Goal: Communication & Community: Answer question/provide support

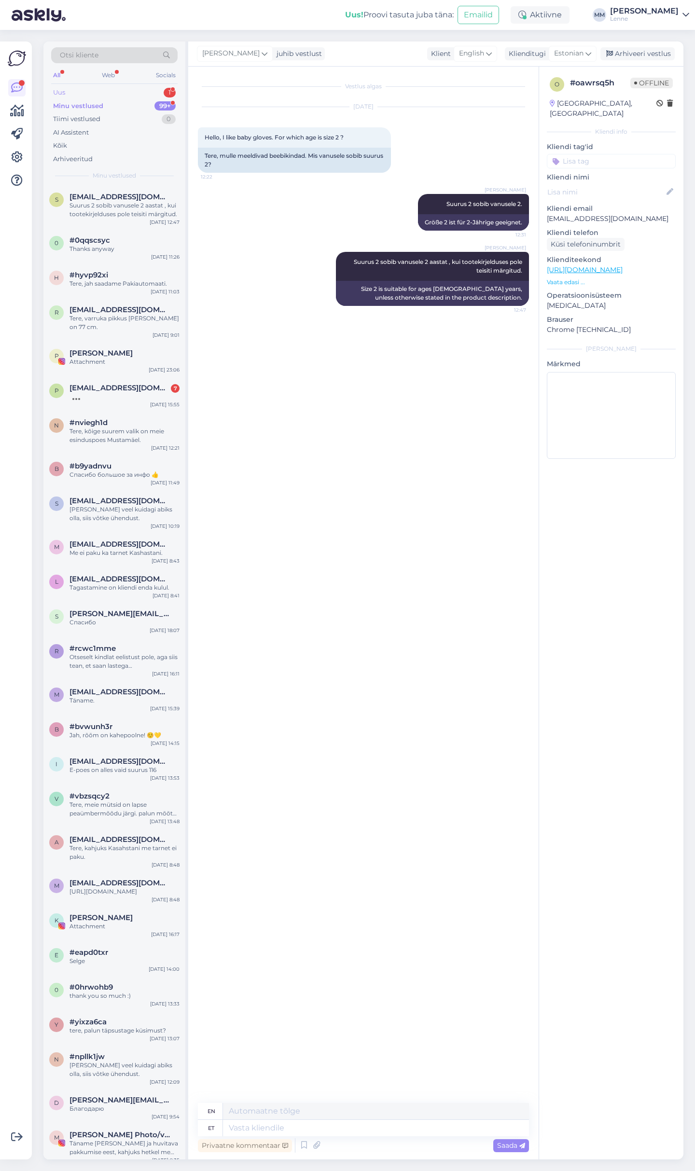
click at [104, 87] on div "Uus 1" at bounding box center [114, 93] width 126 height 14
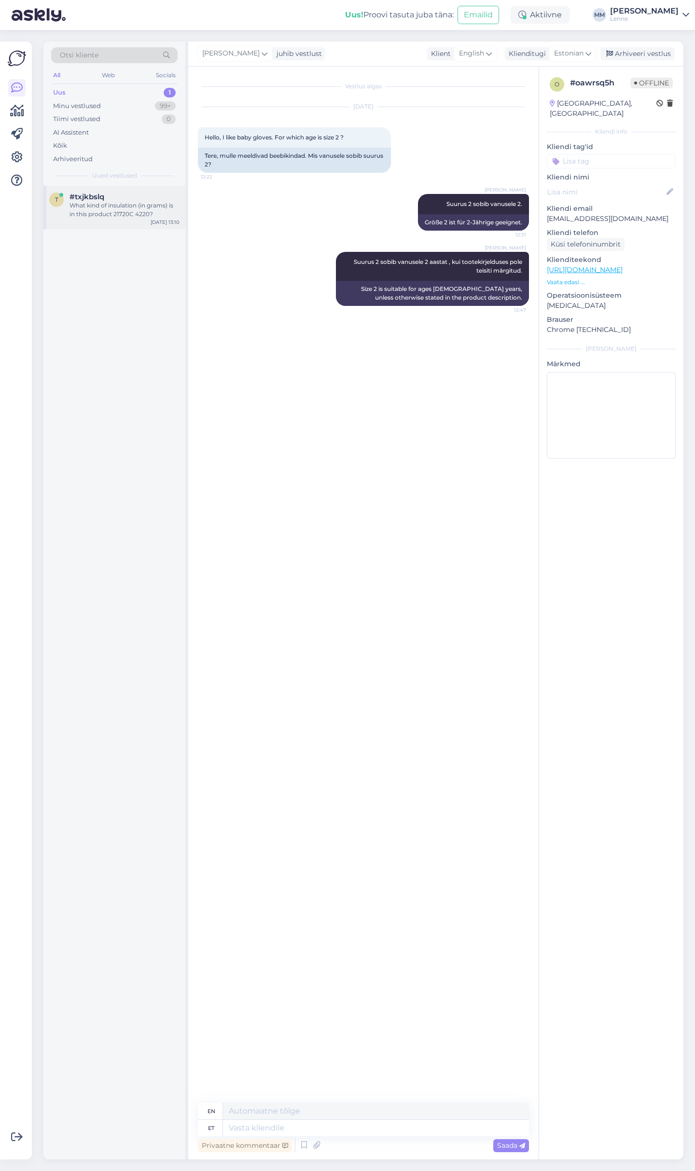
click at [142, 212] on div "What kind of insulation (in grams) is in this product 21720C 4220?" at bounding box center [124, 209] width 110 height 17
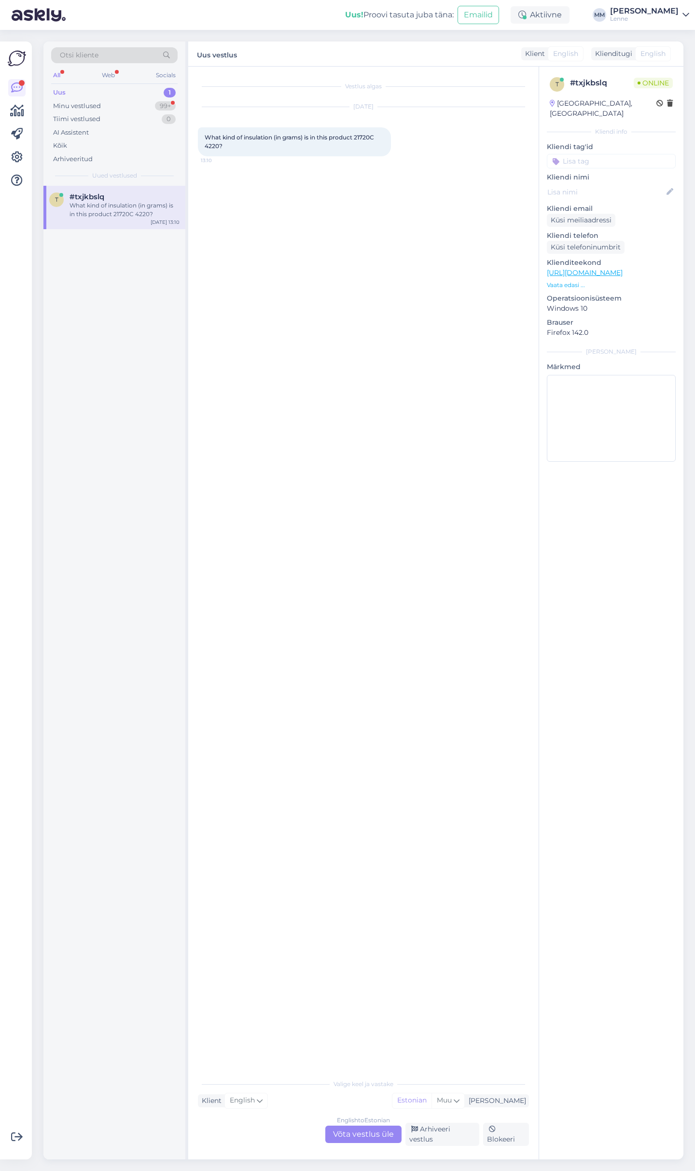
click at [362, 1139] on div "English to Estonian Võta vestlus üle" at bounding box center [363, 1134] width 76 height 17
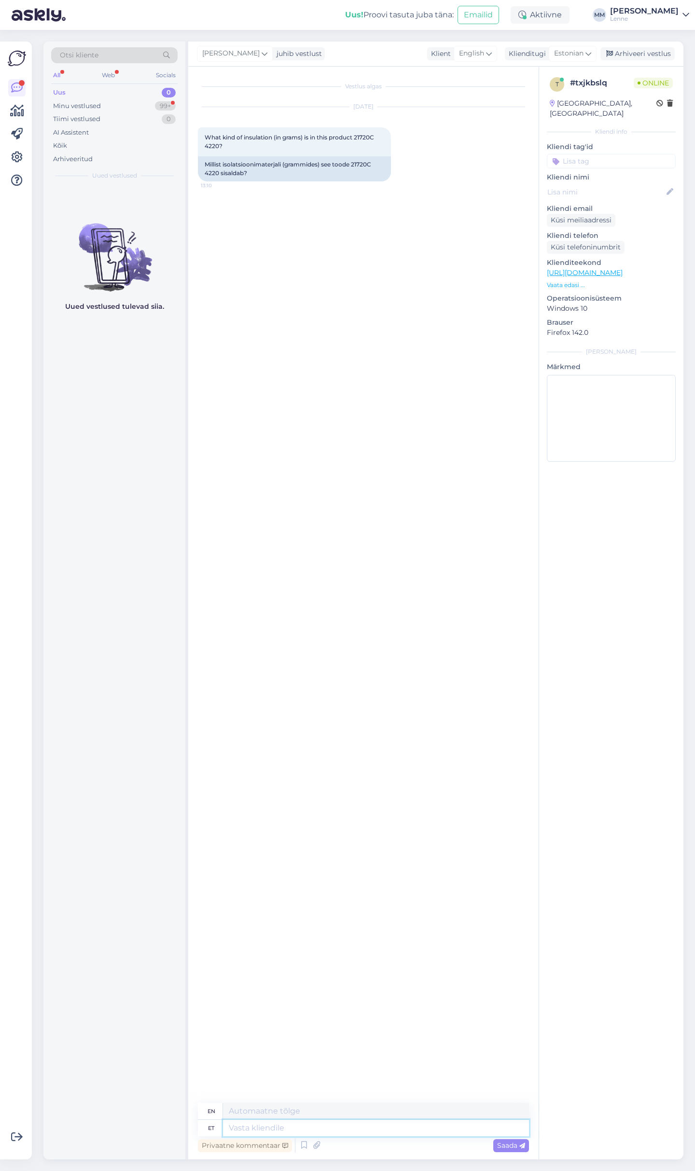
click at [312, 1127] on textarea at bounding box center [376, 1128] width 306 height 16
type textarea "Tere, j"
type textarea "Hello,"
type textarea "Tere, jopel o"
type textarea "Hello, jacket."
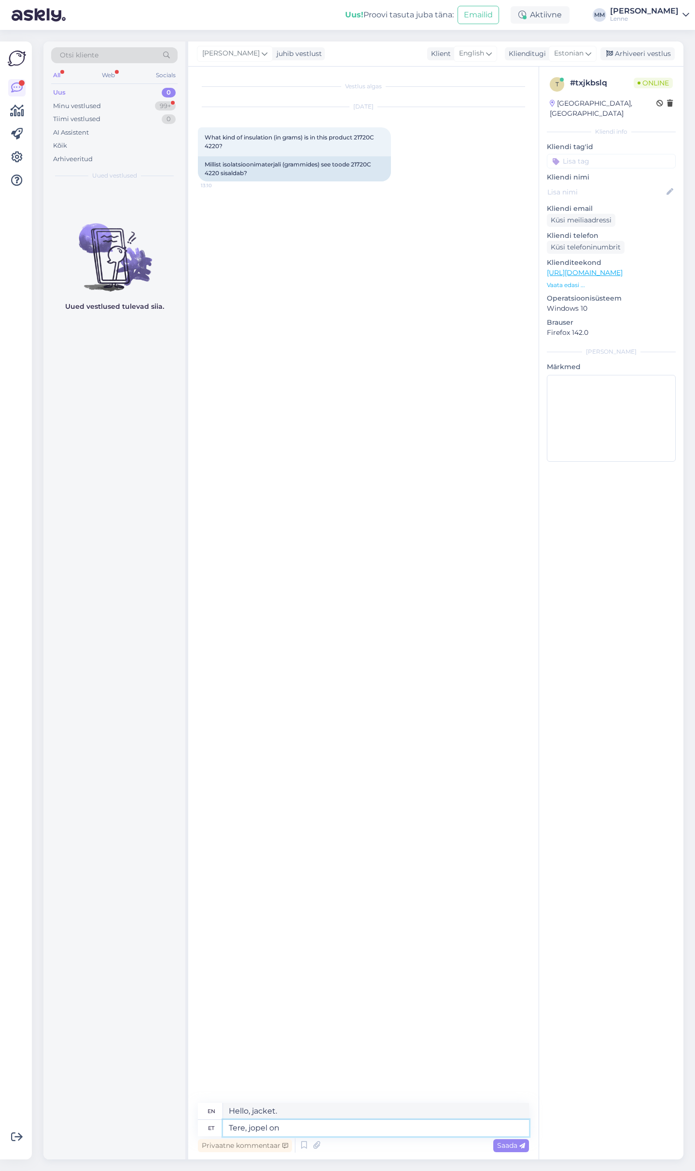
type textarea "Tere, jopel on"
type textarea "Hello, the jacket is"
type textarea "Tere, jopel on 150 g"
type textarea "Hello, the jacket is 150"
type textarea "Tere, jopel on 150 g ja pükstel 80"
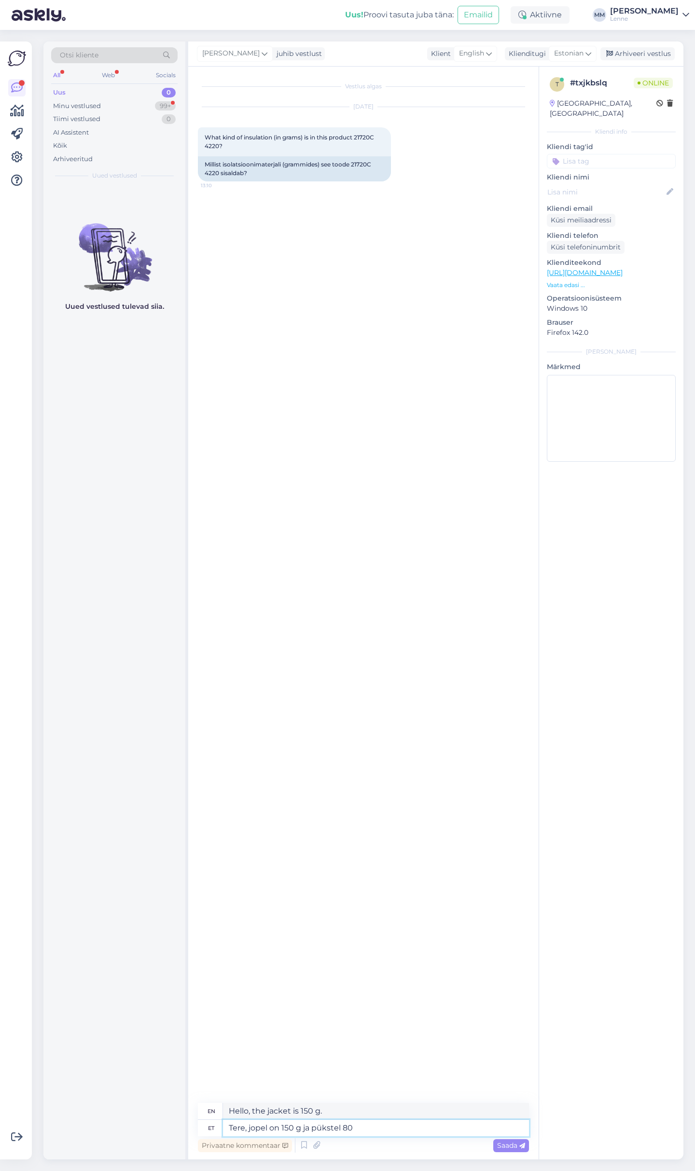
type textarea "Hello, the jacket is 150 g and the pants are"
type textarea "Tere, jopel on 150 g ja pükstel 80 g"
type textarea "Hello, the jacket is 150 g and"
type textarea "Tere, jopel on 150 g ja pükstel 80 g s"
type textarea "Hello, the jacket is 150 g and the pants are 80 g."
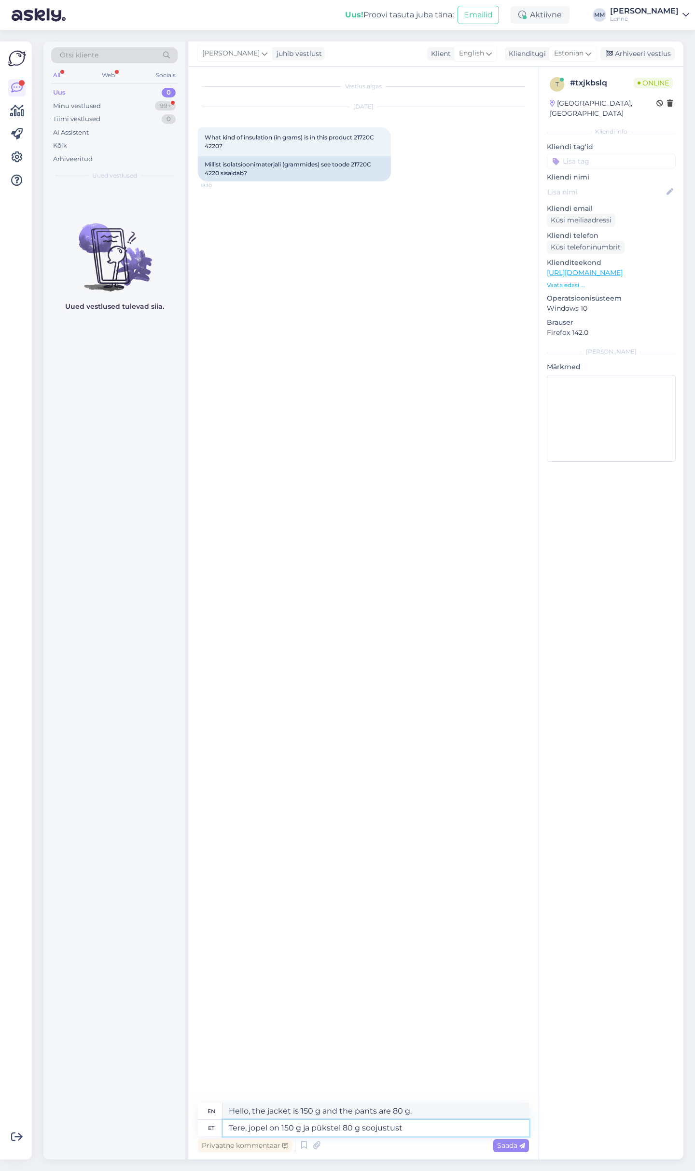
type textarea "Tere, jopel on 150 g ja pükstel 80 g soojustust."
type textarea "Hello, the jacket has 150 g of insulation and the pants have 80 g of insulation."
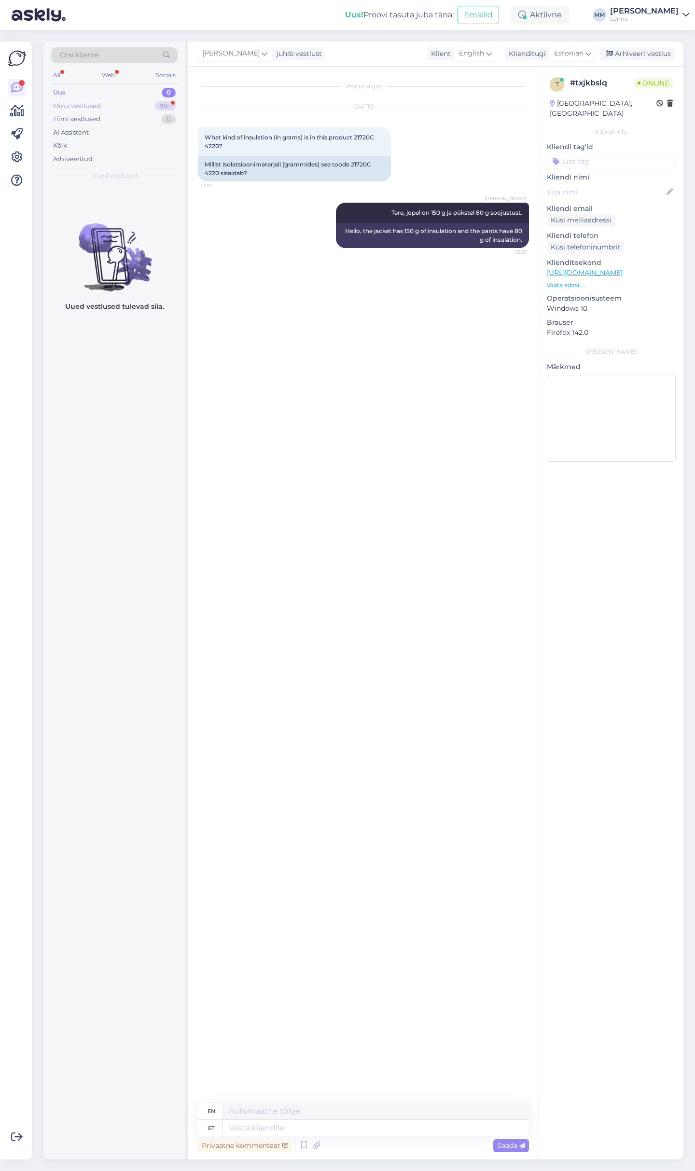
click at [117, 108] on div "Minu vestlused 99+" at bounding box center [114, 106] width 126 height 14
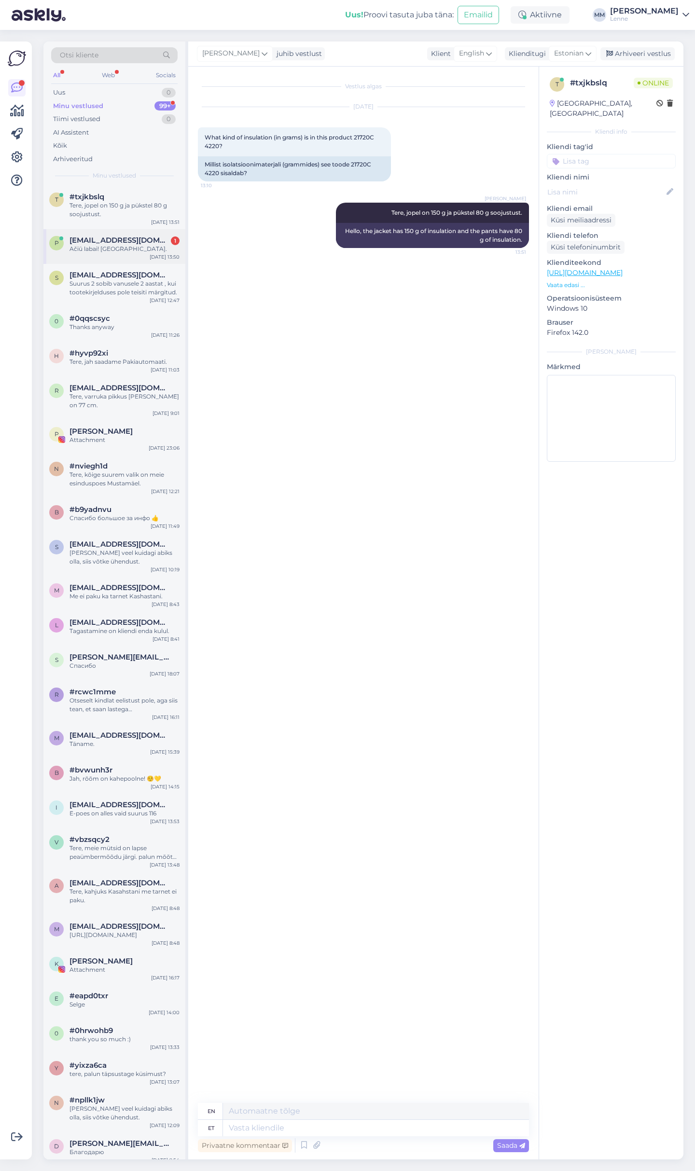
click at [119, 244] on span "pirkimas@smetonis.eu" at bounding box center [119, 240] width 100 height 9
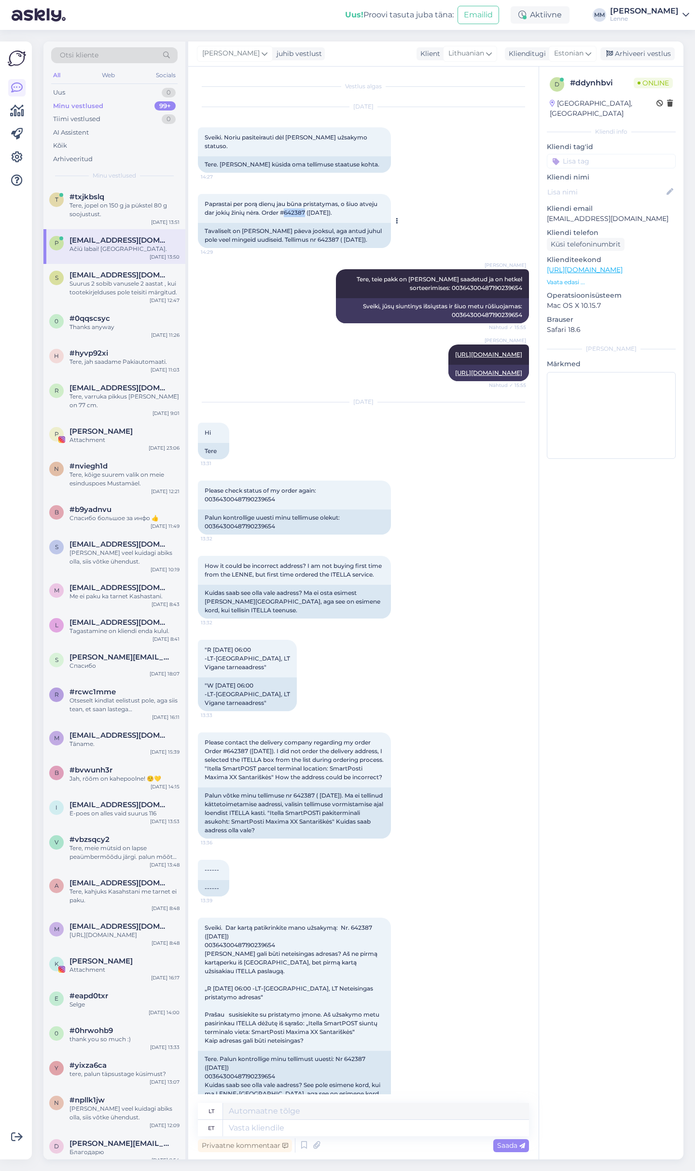
drag, startPoint x: 287, startPoint y: 204, endPoint x: 307, endPoint y: 203, distance: 20.3
click at [307, 203] on span "Paprastai per porą dienų jau būna pristatymas, o šiuo atveju dar jokių žinių nė…" at bounding box center [292, 208] width 174 height 16
copy span "642387"
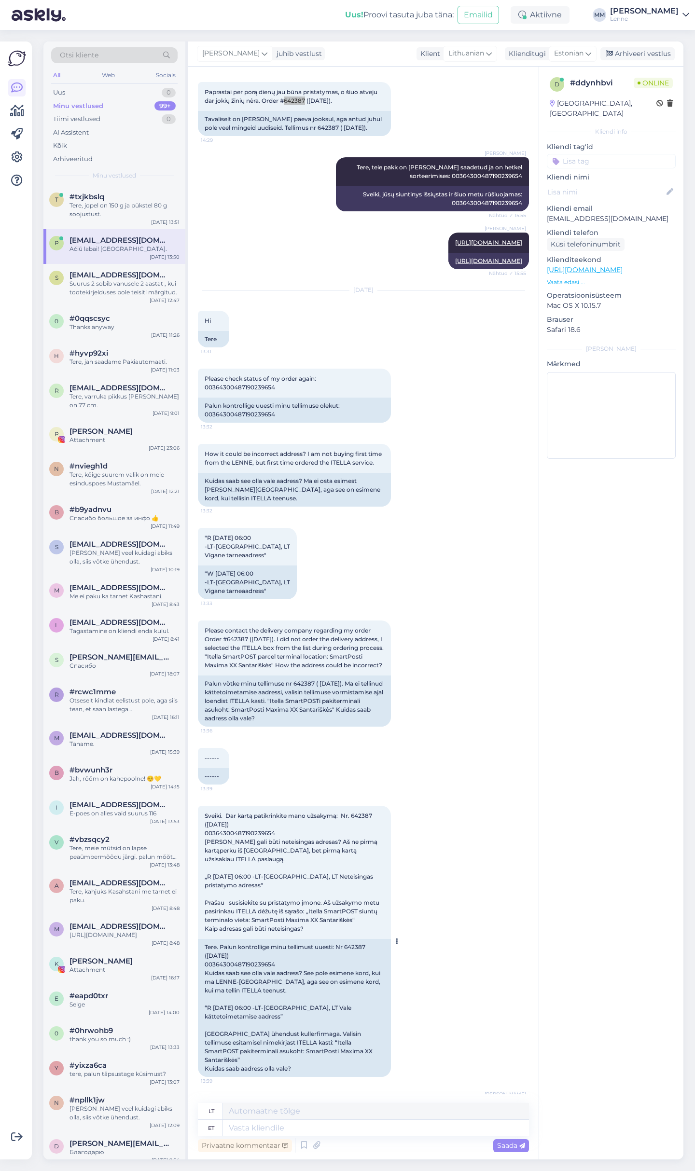
scroll to position [212, 0]
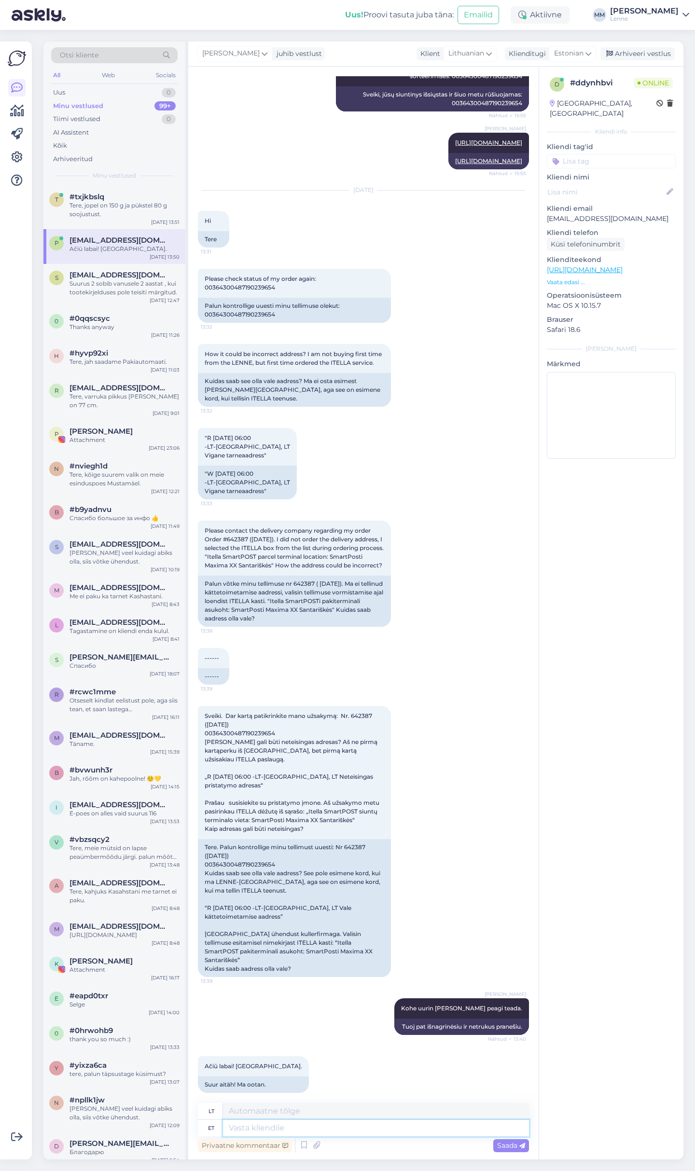
click at [269, 1125] on textarea at bounding box center [376, 1128] width 306 height 16
click at [320, 1124] on textarea at bounding box center [376, 1128] width 306 height 16
click at [269, 1129] on textarea at bounding box center [376, 1128] width 306 height 16
type textarea "Kas t"
type textarea "Yra"
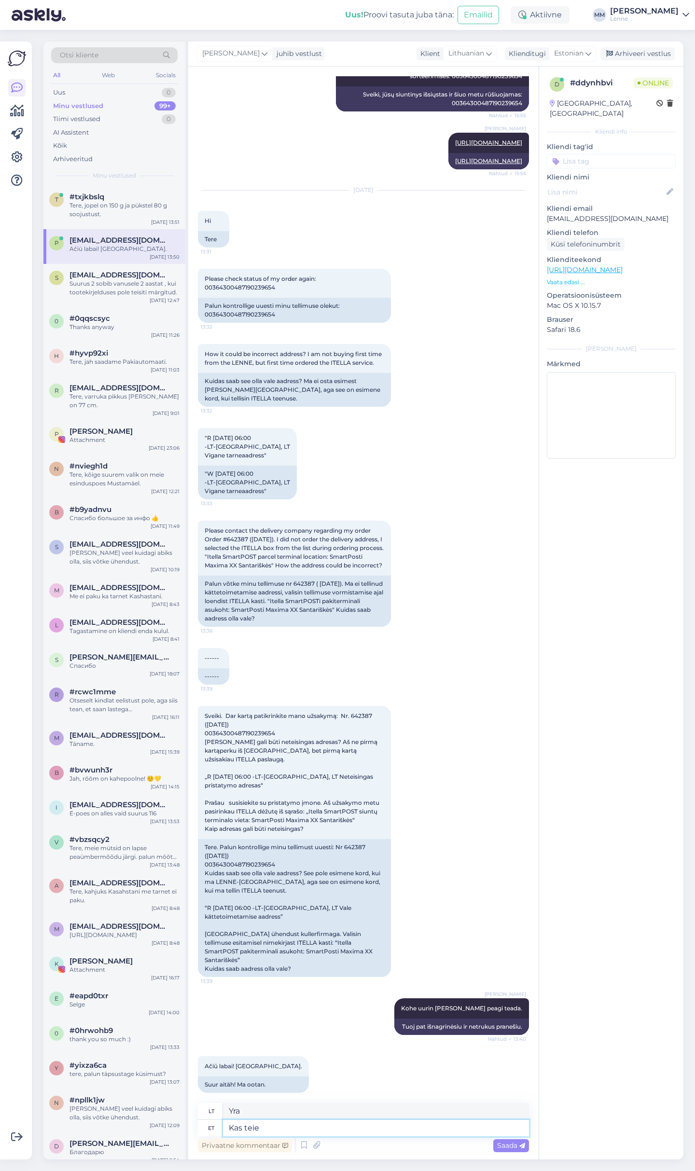
type textarea "Kas teie l"
type textarea "Ar tu?"
type textarea "Kas teie lähedal"
type textarea "Ar tai netoliese?"
type textarea "Kas teie lähedal on ve"
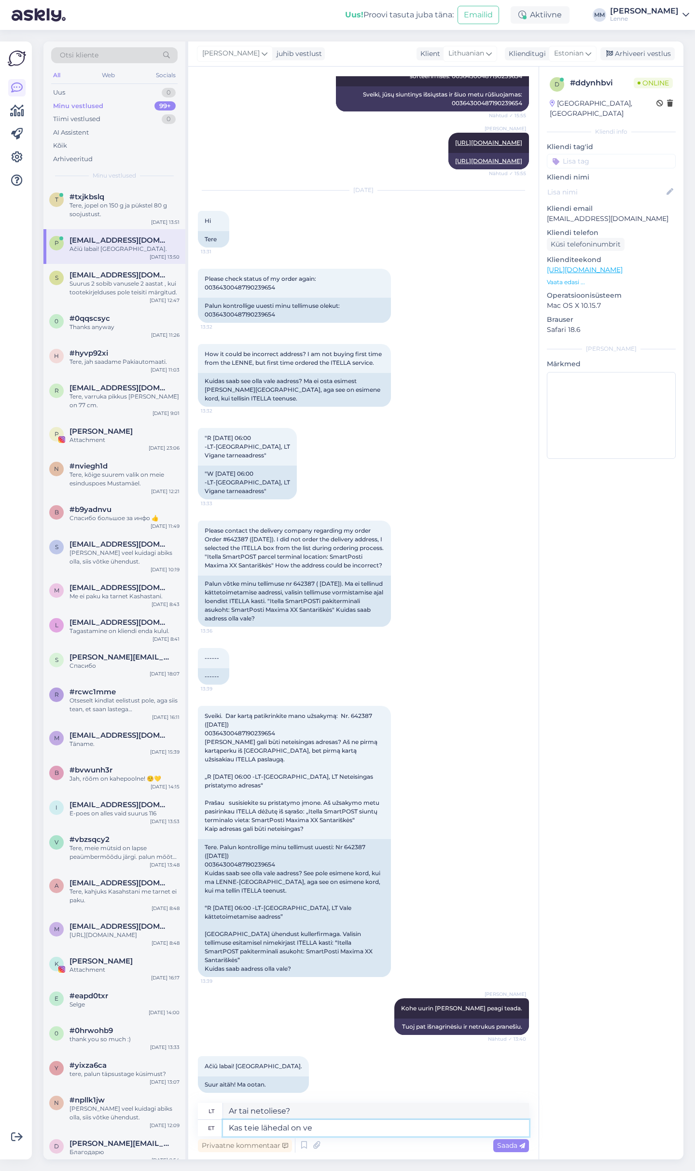
type textarea "Ar yra vienas šalia jūsų?"
type textarea "Kas teie lähedal on veel m"
type textarea "Ar yra kokių nors netoliese?"
type textarea "Kas teie lähedal on veel mõni"
type textarea "Ar yra daugiau šalia jūsų?"
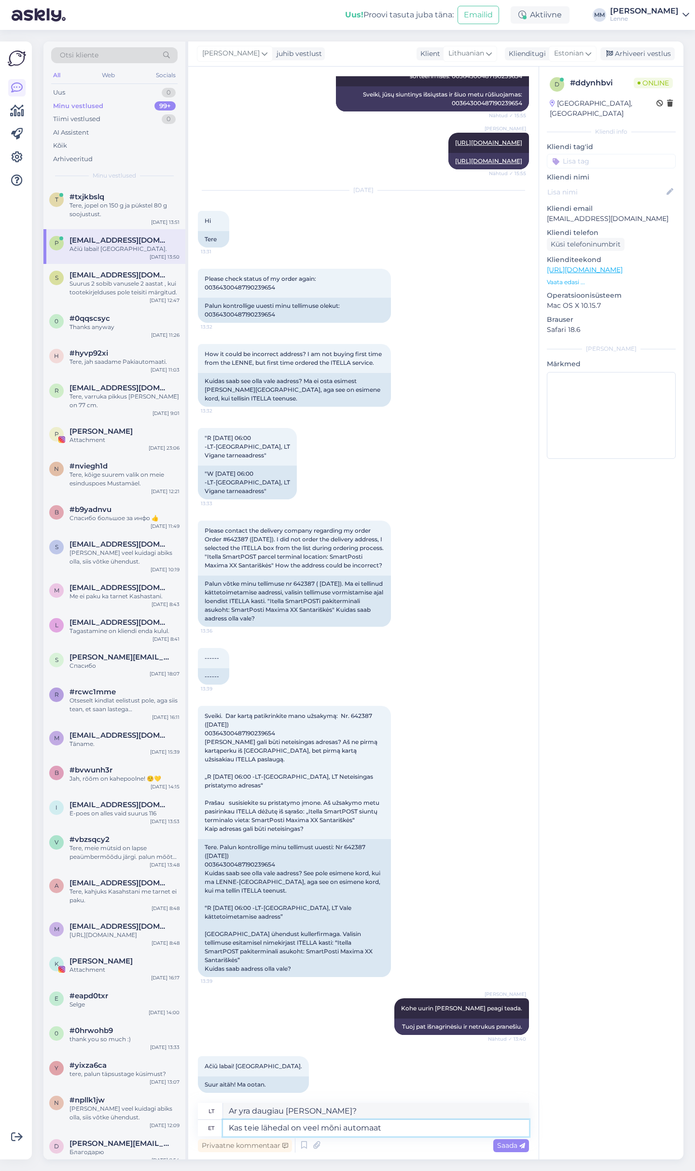
type textarea "Kas teie lähedal on veel mõni automaat k"
type textarea "Ar yra kitų prekybos automatų netoliese?"
type textarea "Kas teie lähedal on veel mõni automaat kuna kahjuks"
type textarea "Ar šalia jūsų yra kitas prekybos automatas, nes, deja"
type textarea "Kas teie lähedal on veel mõni automaat kuna kahjuks smart"
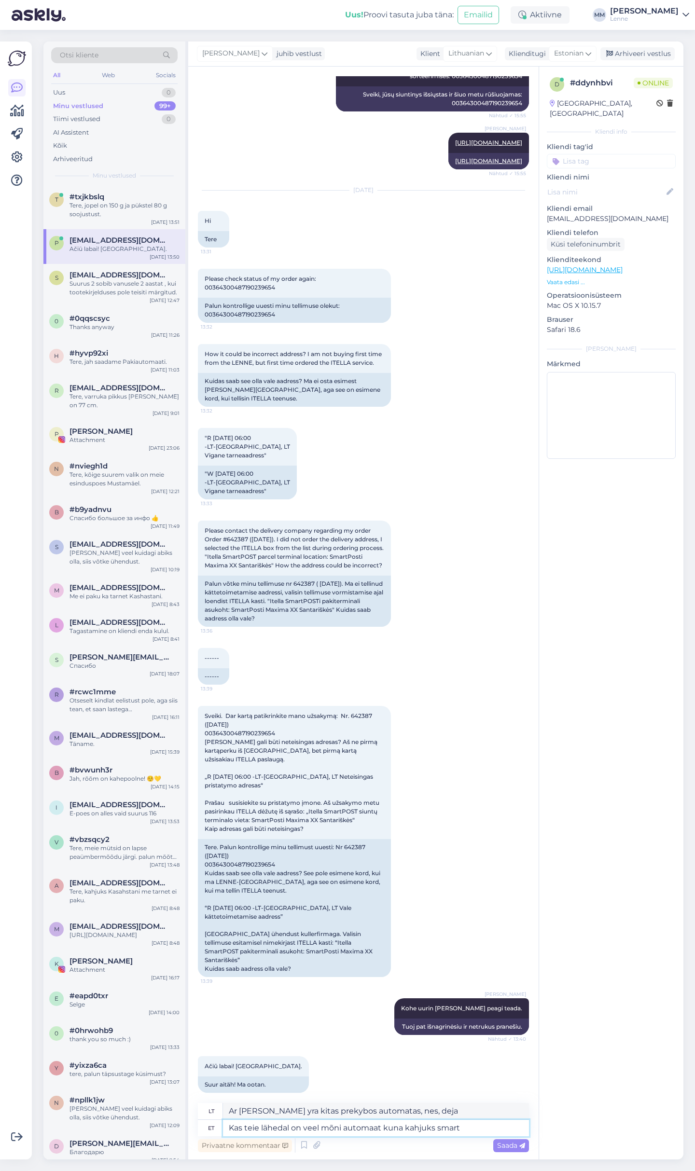
type textarea "Ar šalia jūsų yra kitas prekybos automatas, nes, deja, išmanusis?"
type textarea "Kas teie lähedal on veel mõni automaat kuna kahjuks smart posti a"
type textarea "Ar netoliese yra kitas bankomatas, nes, deja, nėra išmaniojo pašto skyriaus?"
type textarea "Kas teie lähedal on veel mõni automaat kuna kahjuks smart posti au"
type textarea "Ar netoliese yra kitas bankomatas, nes, deja, išmanusis paštas nedirba?"
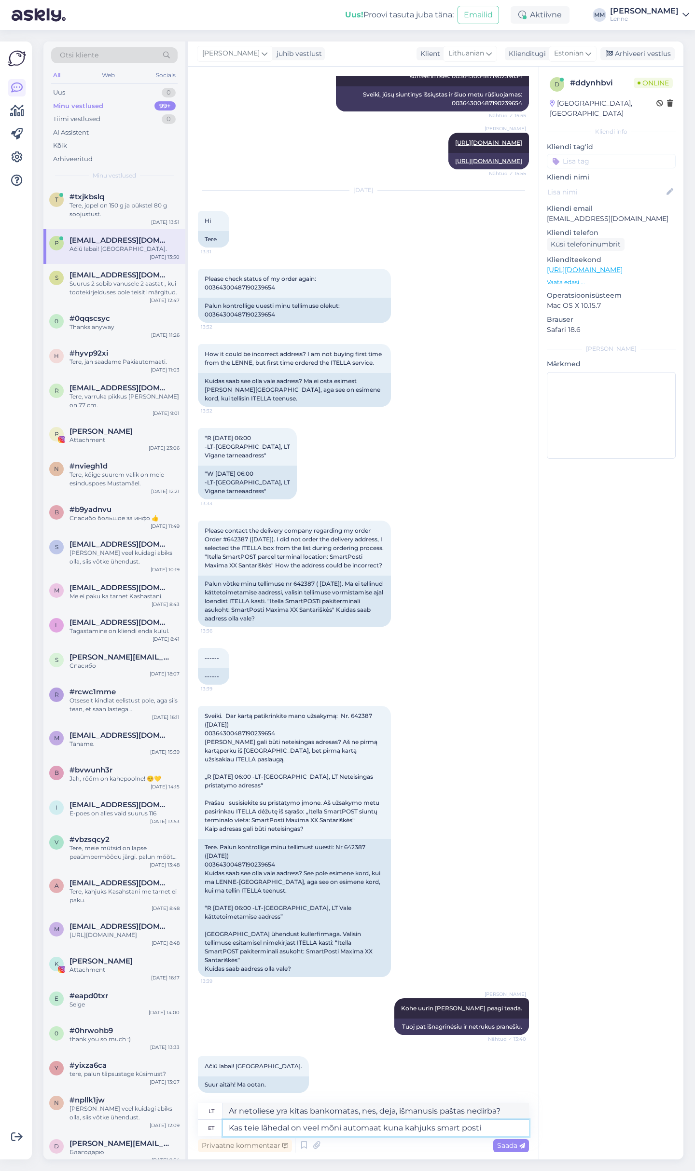
type textarea "Kas teie lähedal on veel mõni automaat kuna kahjuks smart posti"
type textarea "Ar netoliese yra kitas bankomatas, nes, deja, nėra išmaniojo pašto skyriaus?"
type textarea "Kas teie lähedal on veel mõni automaat kuna kahjuks smart posti lehel"
type textarea "Ar šalia jūsų yra kitas aparatas, nes, deja, puslapyje nėra išmaniojo įrašo?"
type textarea "Kas teie lähedal on veel mõni automaat kuna kahjuks smart posti lehel antud au"
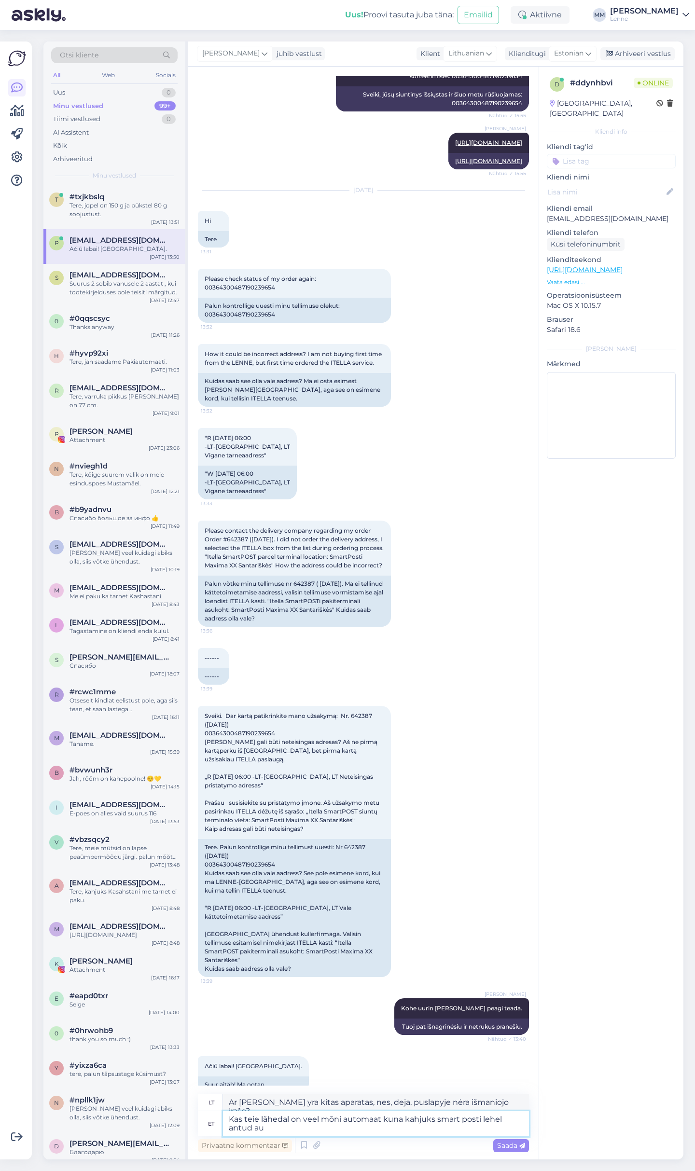
type textarea "Ar netoliese yra kitas aparatas, nes, deja, nurodytas išmaniojo įrašo puslapyje…"
type textarea "Kas teie lähedal on veel mõni automaat kuna kahjuks smart posti lehel antud aut…"
type textarea "Ar netoliese yra kitas aparatas, nes, deja, išmaniojo įrašo puslapyje aparato n…"
type textarea "Kas teie lähedal on veel mõni automaat kuna kahjuks smart posti lehel antud aut…"
type textarea "Ar netoliese yra kitas aparatas, nes, deja, aparato nėra nurodytas išmaniojo įr…"
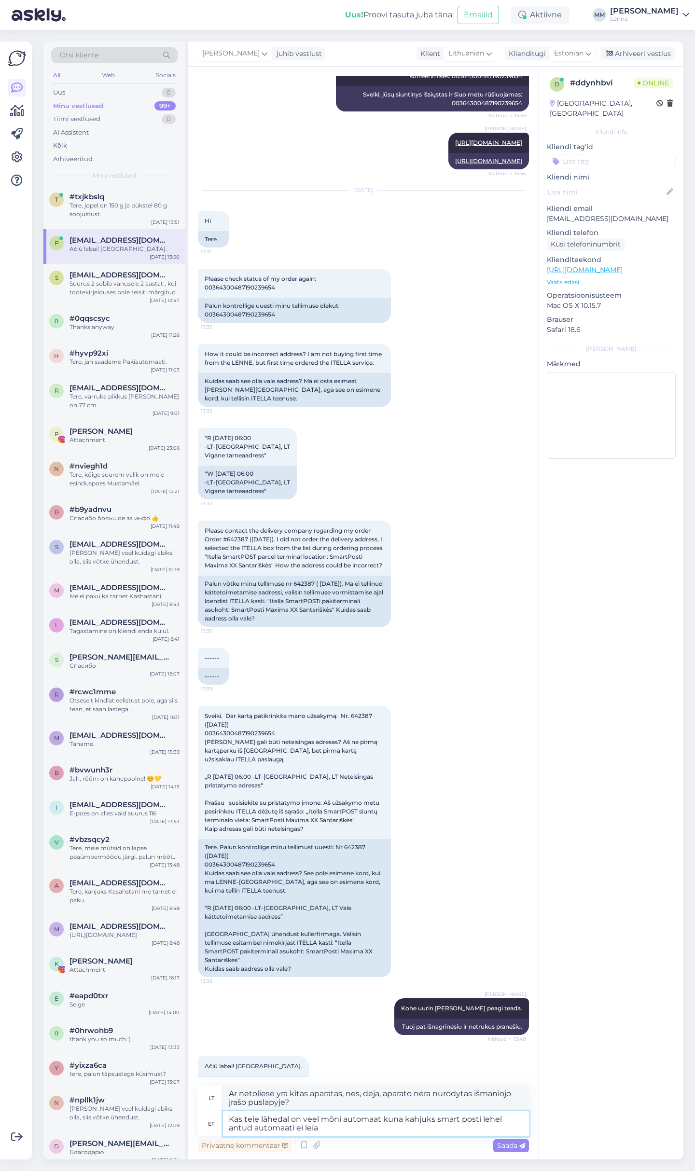
type textarea "Kas teie lähedal on veel mõni automaat kuna kahjuks smart posti lehel antud aut…"
type textarea "Ar netoliese yra kitas bankomatas? Deja, nerandu jo „smart post“ puslapyje."
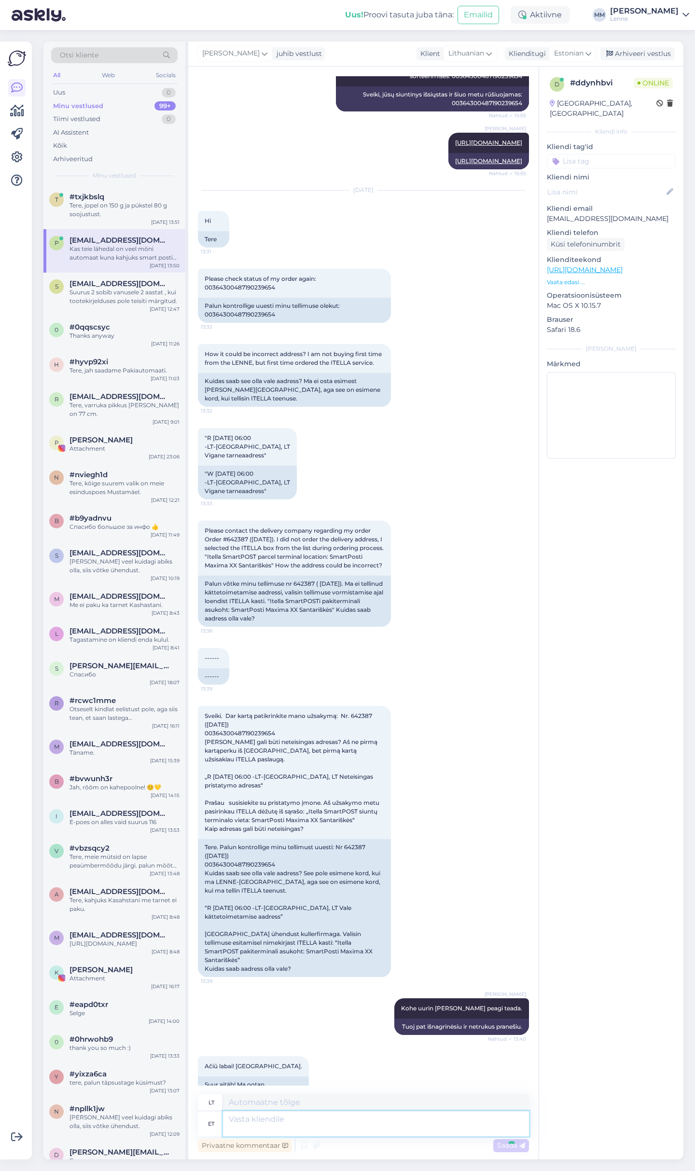
scroll to position [287, 0]
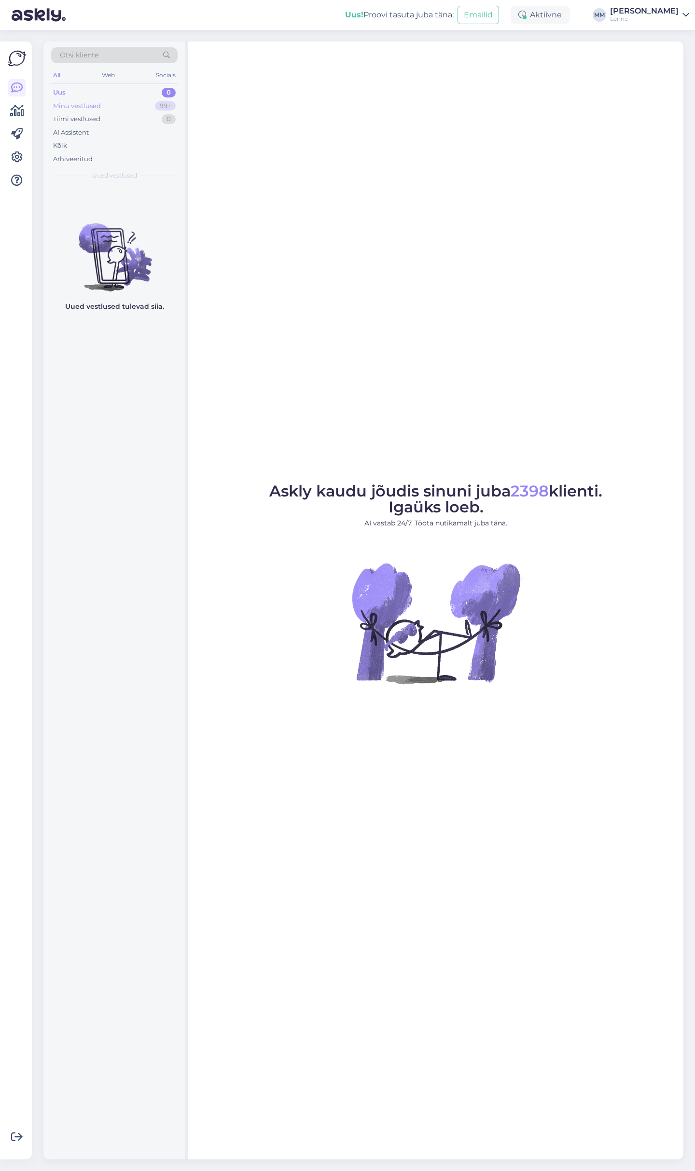
click at [138, 107] on div "Minu vestlused 99+" at bounding box center [114, 106] width 126 height 14
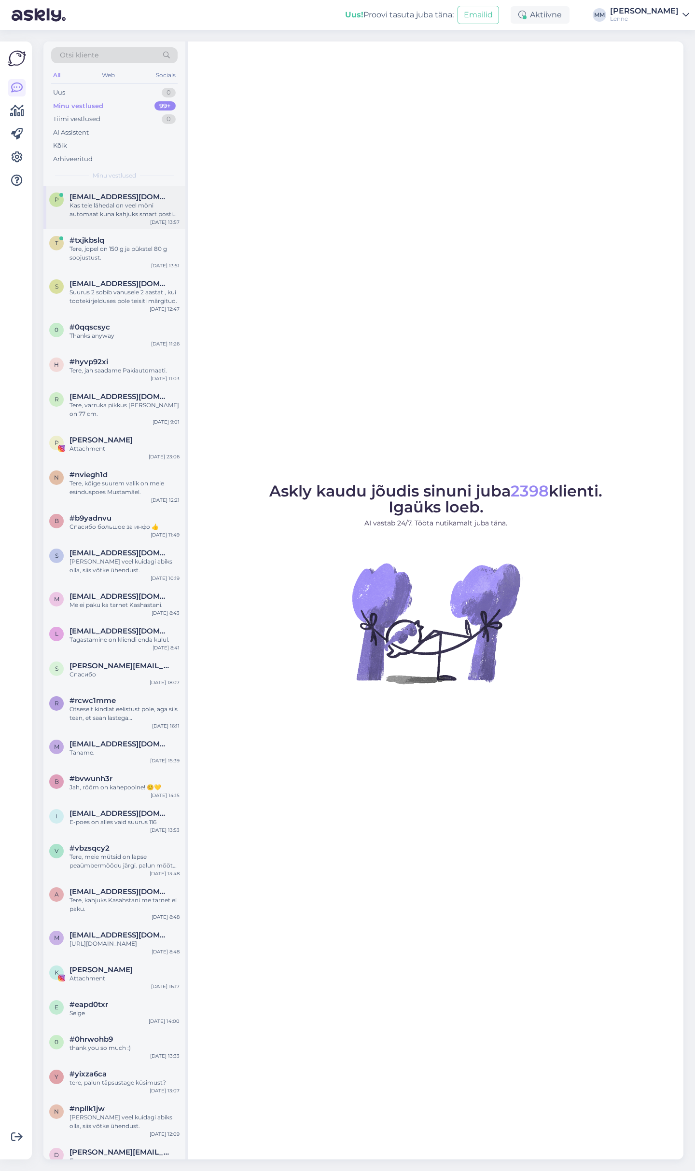
click at [98, 186] on div "p pirkimas@smetonis.eu Kas teie lähedal on veel mõni automaat kuna kahjuks smar…" at bounding box center [114, 207] width 142 height 43
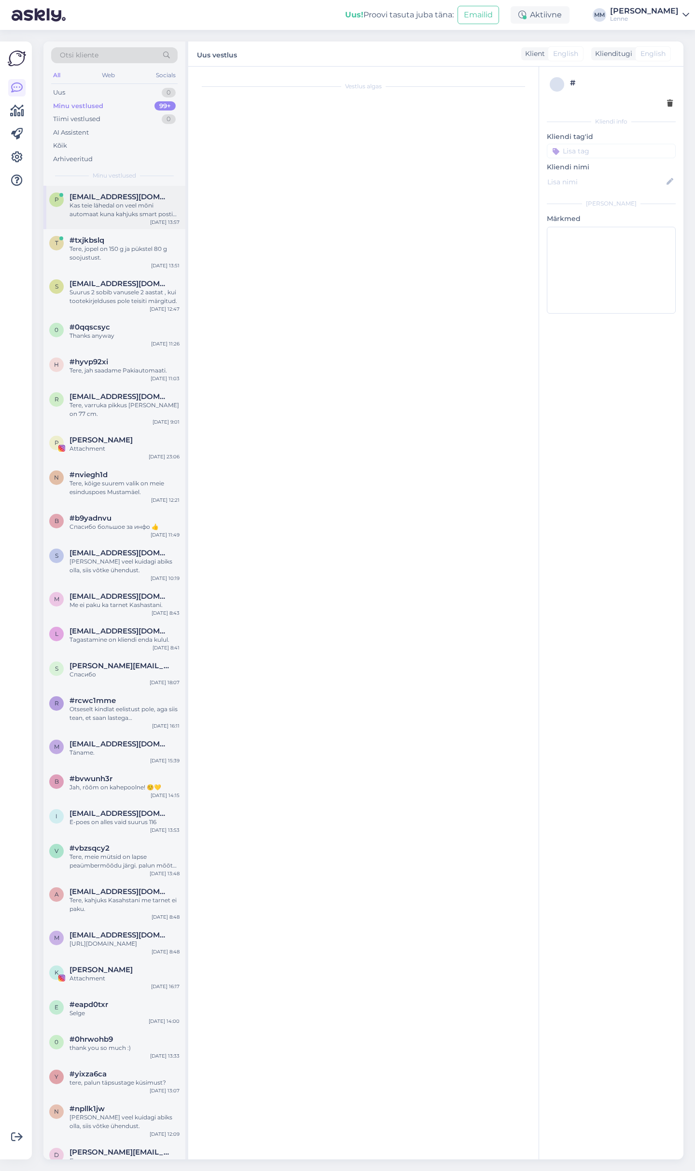
scroll to position [287, 0]
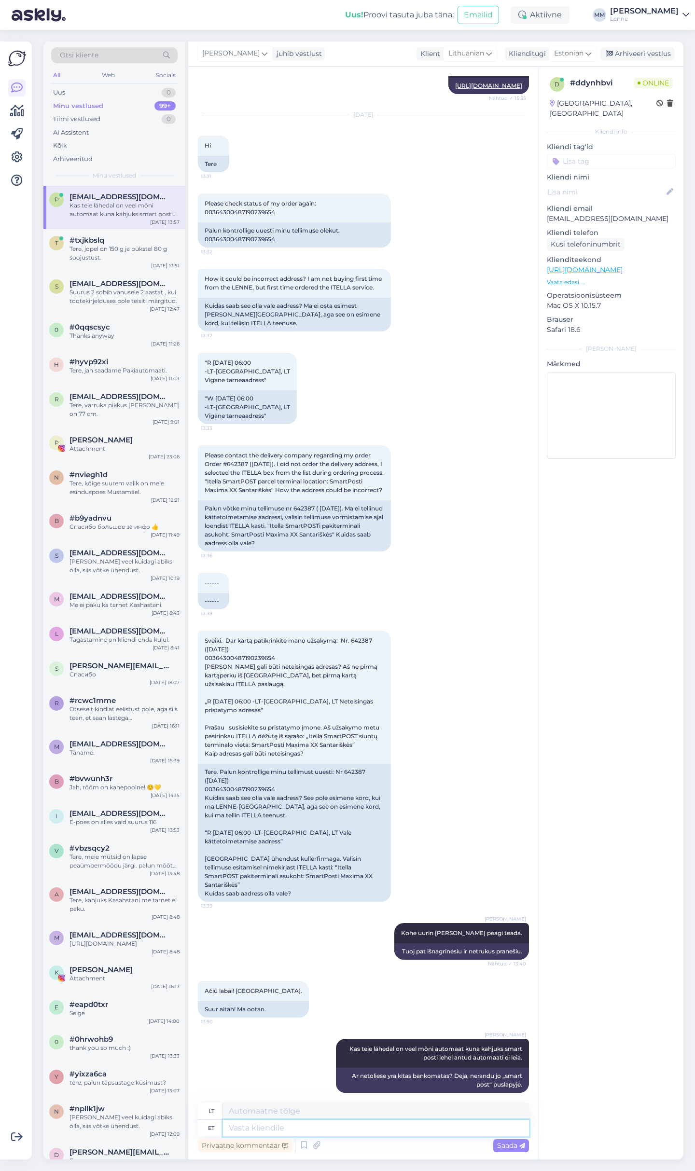
click at [333, 1129] on textarea at bounding box center [376, 1128] width 306 height 16
type textarea "I"
type textarea "Aš"
type textarea "I"
type textarea "Ma suhtlesin"
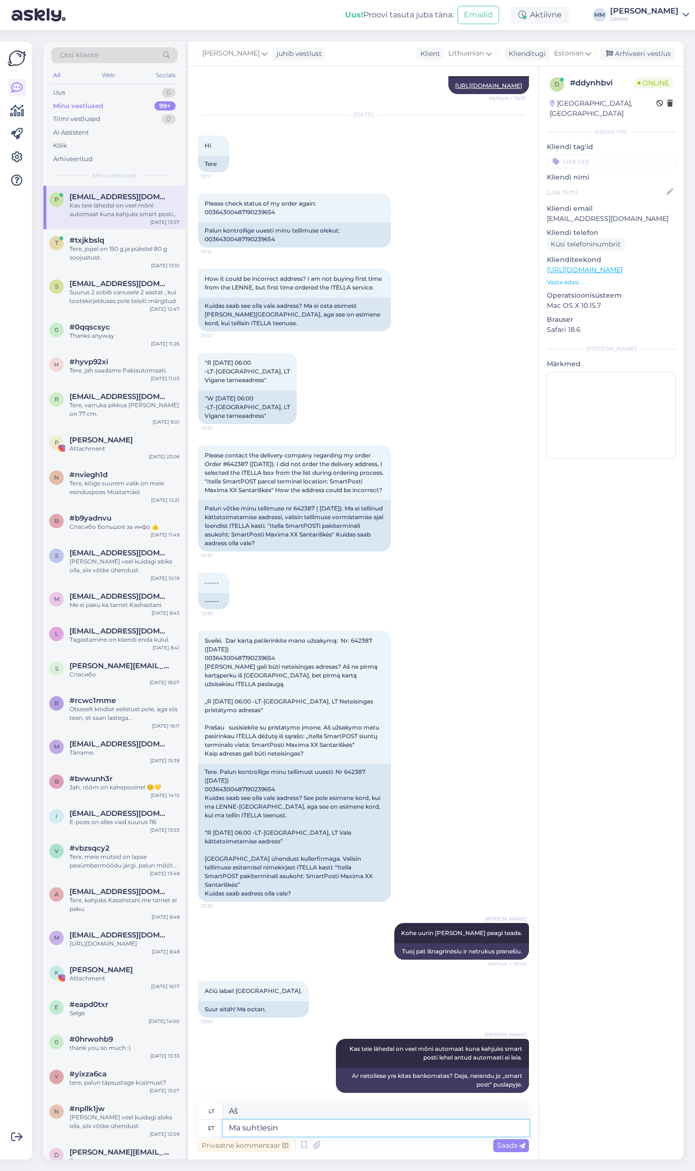
type textarea "Aš bendravau"
type textarea "Ma suhtlesin leedu"
type textarea "Bendravau lietuviu kalba"
type textarea "Ma suhtlesin leedu Itellaga ja"
type textarea "Bendravau su „Lithuanian Itella“"
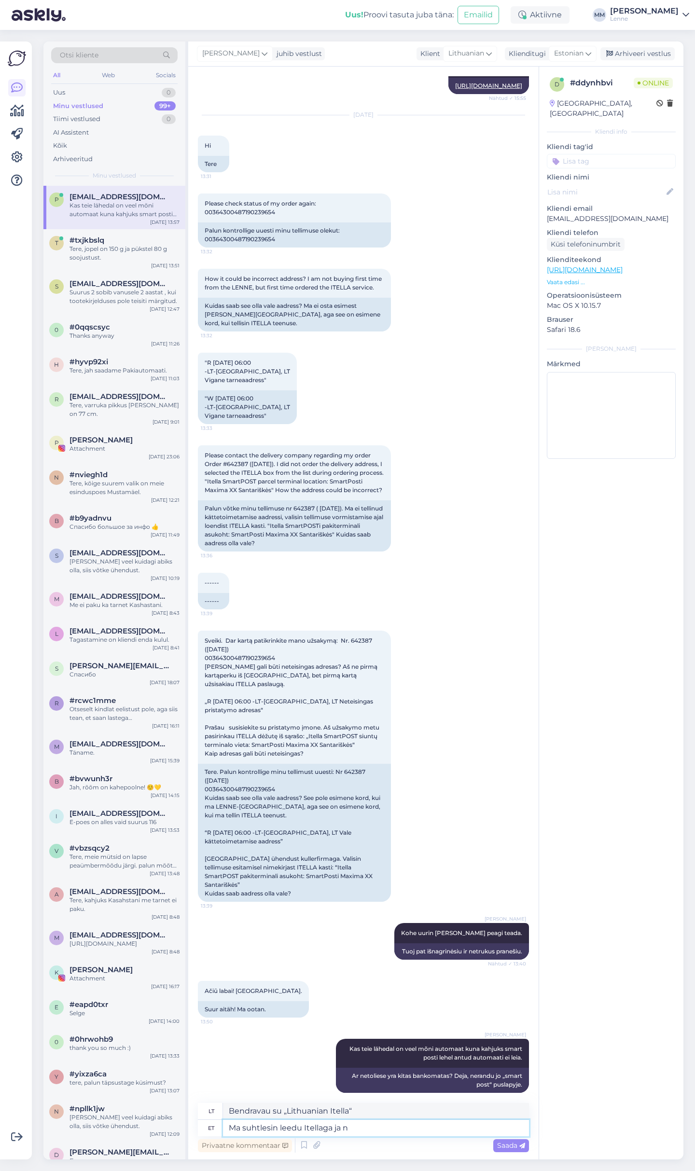
type textarea "Ma suhtlesin leedu Itellaga ja na"
type textarea "Bendravau su „Lithuanian Itella“ ir"
type textarea "Ma suhtlesin leedu Itellaga ja nad l"
type textarea "Susisiekiau su „Lithuanian Itella“ ir jie"
type textarea "Ma suhtlesin leedu Itellaga ja nad lubasid pa"
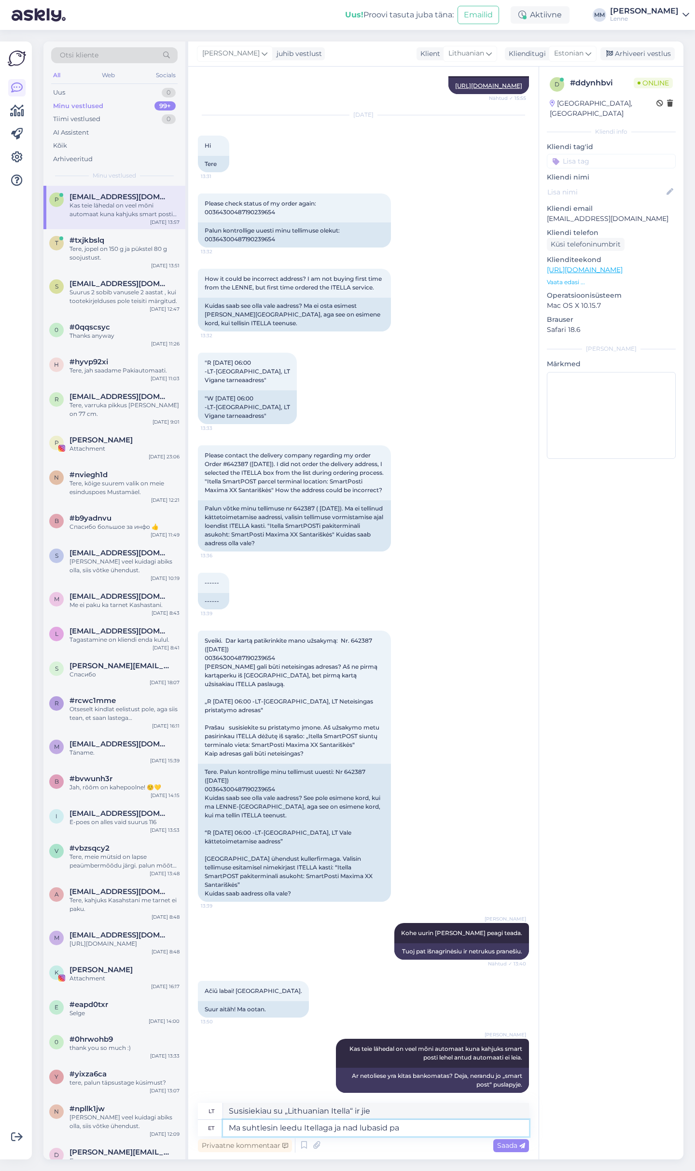
type textarea "Susisiekiau su „Lithuanian Itella“ ir jie pažadėjo"
type textarea "Ma suhtlesin leedu Itellaga ja nad lubasid paki õ"
type textarea "Susisiekiau su „Itella Lietuva“ ir jie pažadėjo siuntinį."
type textarea "Ma suhtlesin leedu Itellaga ja nad lubasid paki õigesse aut"
type textarea "Susisiekiau su „Itella Lietuva“ ir jie pažadėjo pristatyti siuntinį teisingu ad…"
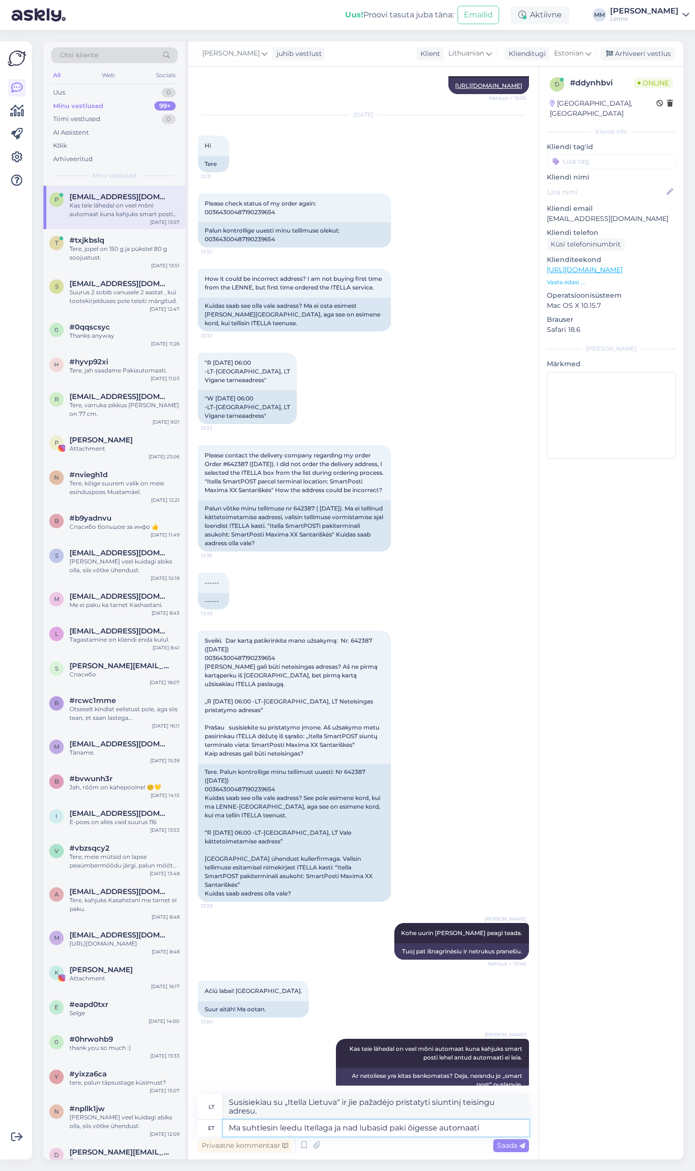
type textarea "Ma suhtlesin leedu Itellaga ja nad lubasid paki õigesse automaati s"
type textarea "Susisiekiau su „Itella“ Lietuvoje ir jie leido siuntiniui patekti į reikiamą au…"
type textarea "Ma suhtlesin leedu Itellaga ja nad lubasid paki õigesse automaati saata."
type textarea "Susisiekiau su „Itella“ Lietuvoje ir jie pažadėjo išsiųsti siuntinį į reikiamą …"
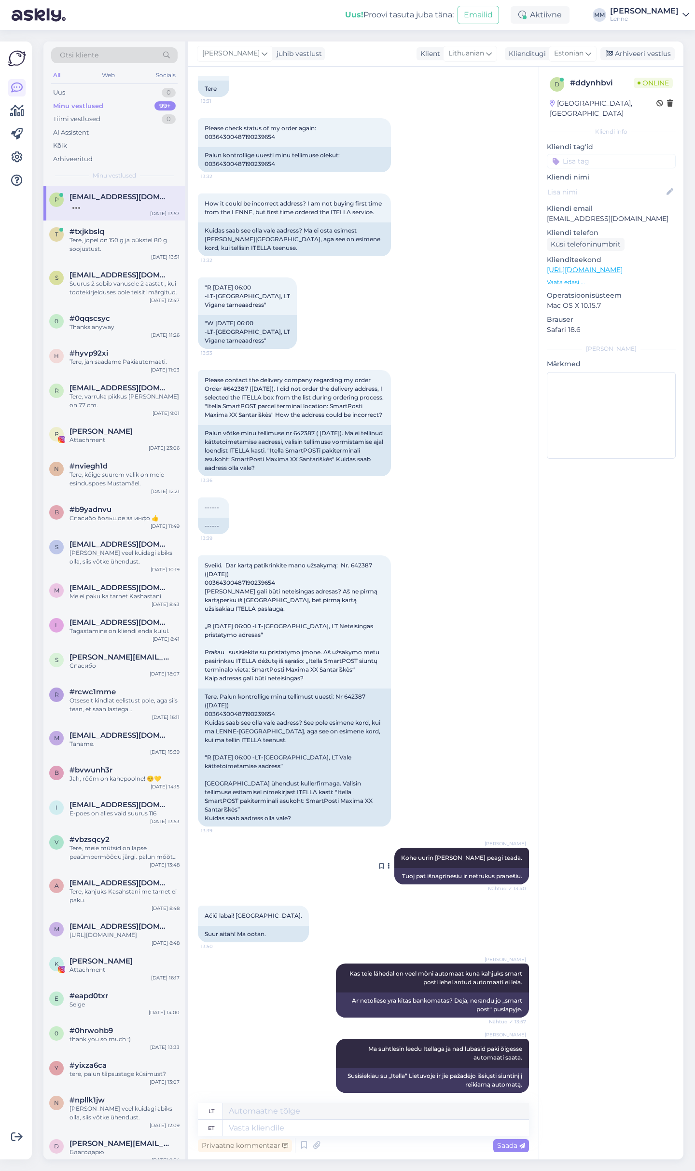
scroll to position [507, 0]
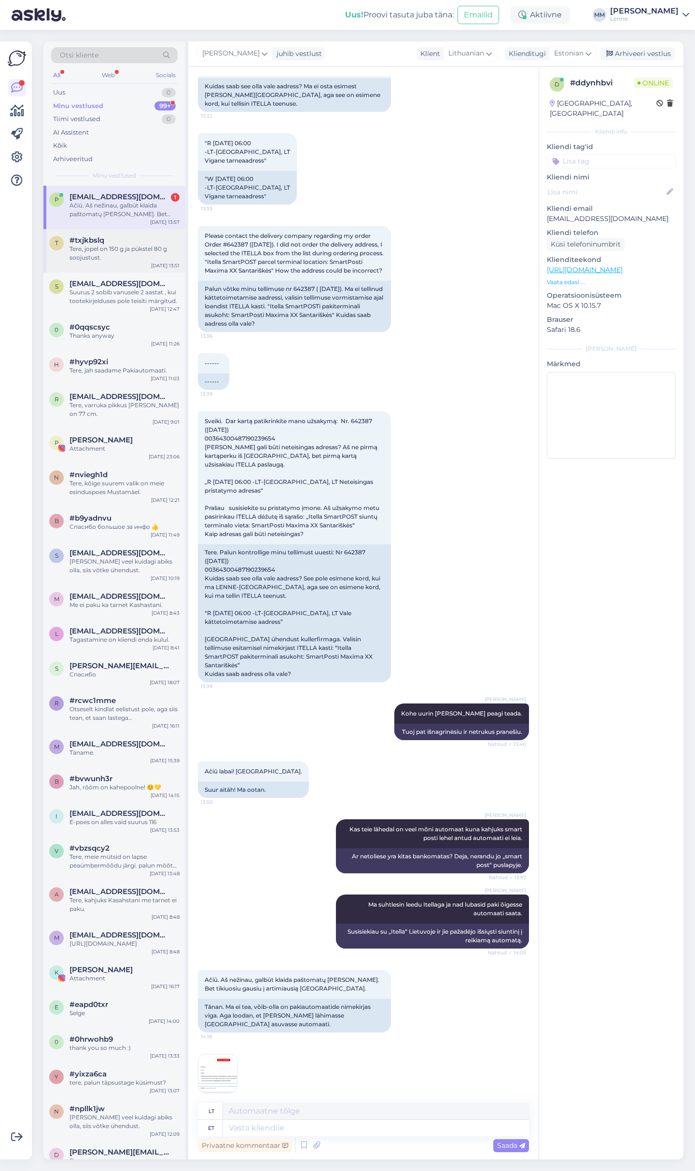
click at [126, 239] on div "#txjkbslq" at bounding box center [124, 240] width 110 height 9
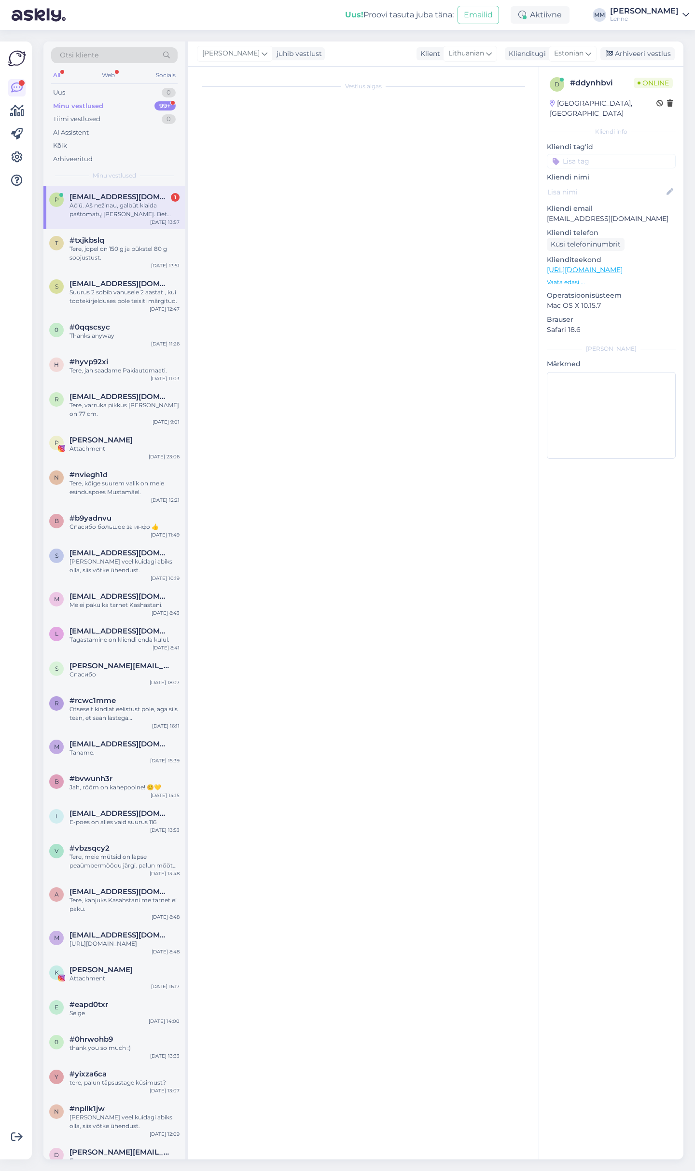
scroll to position [0, 0]
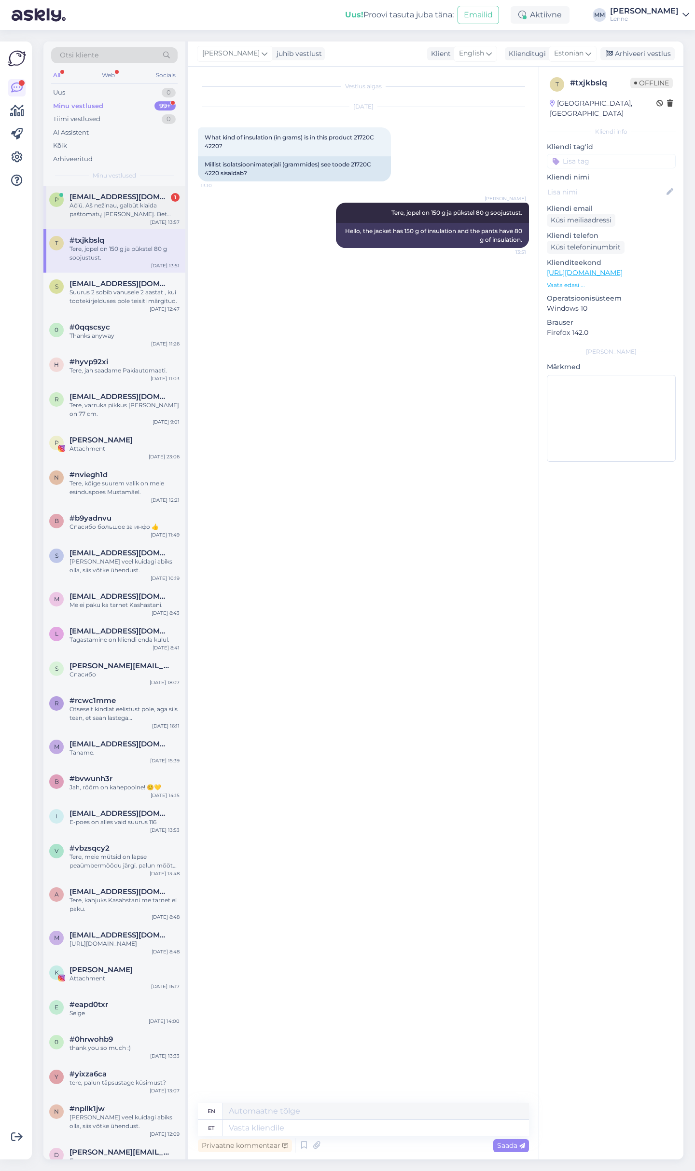
click at [116, 217] on div "Ačiū. Aš nežinau, galbūt klaida paštomatų sąraše. Bet tikiuosiu gausiu į artimi…" at bounding box center [124, 209] width 110 height 17
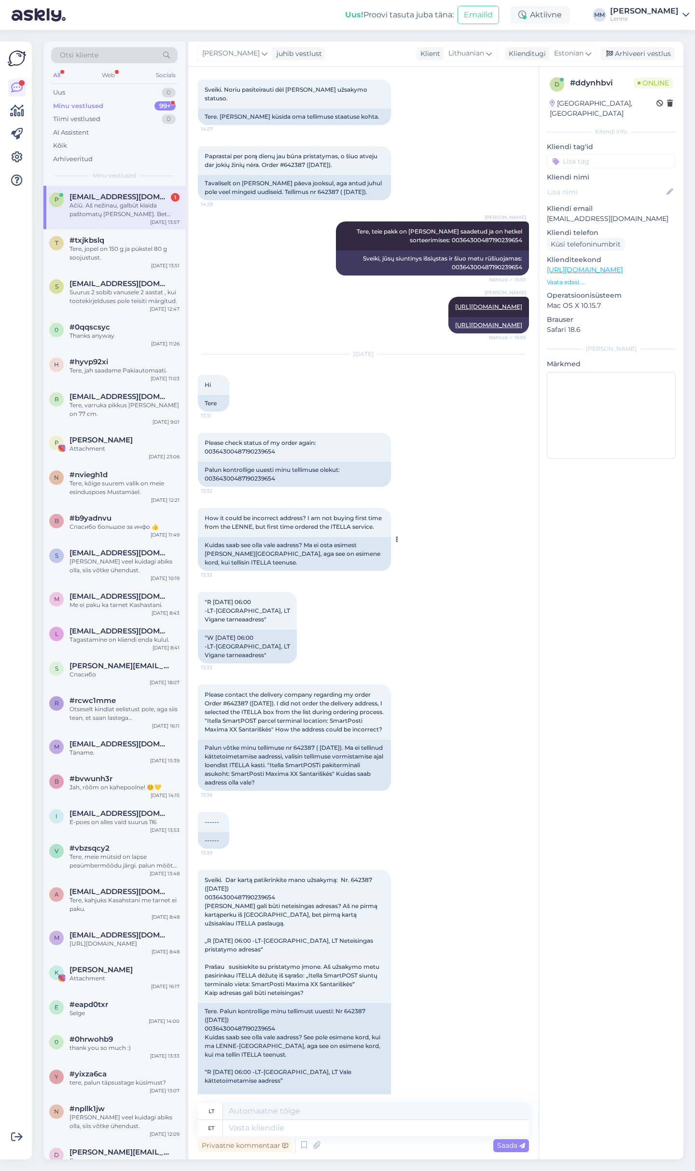
scroll to position [3, 0]
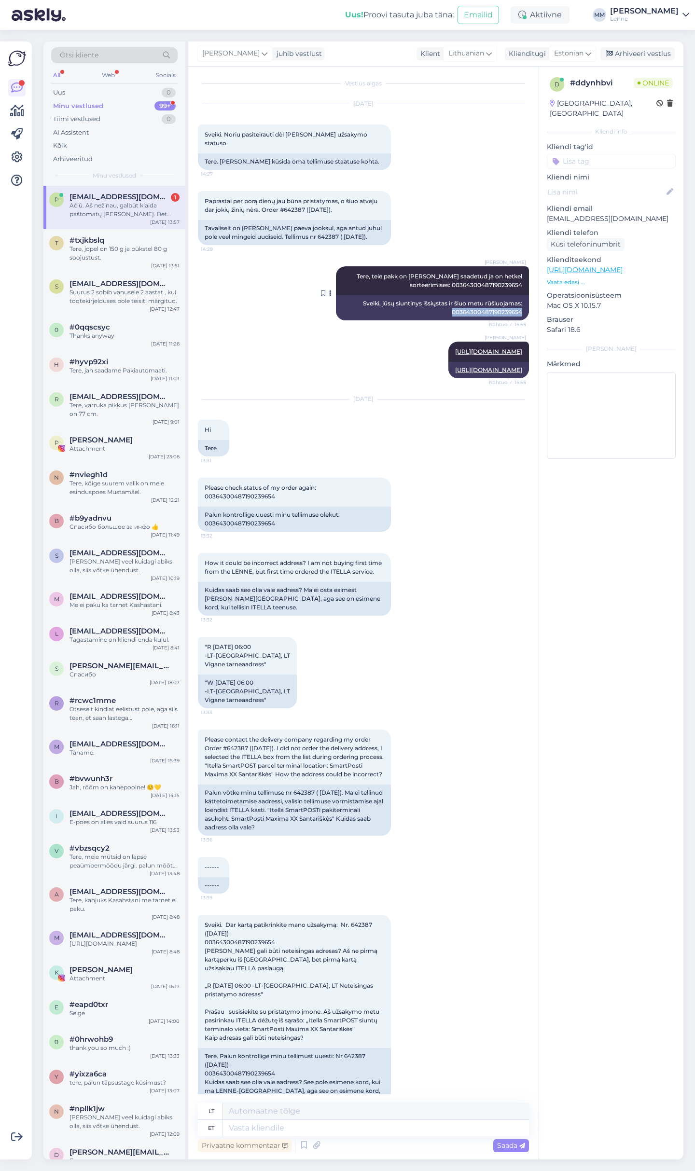
drag, startPoint x: 452, startPoint y: 303, endPoint x: 522, endPoint y: 303, distance: 69.5
click at [522, 303] on div "Sveiki, jūsų siuntinys išsiųstas ir šiuo metu rūšiuojamas: 00364300487190239654" at bounding box center [432, 307] width 193 height 25
copy div "00364300487190239654"
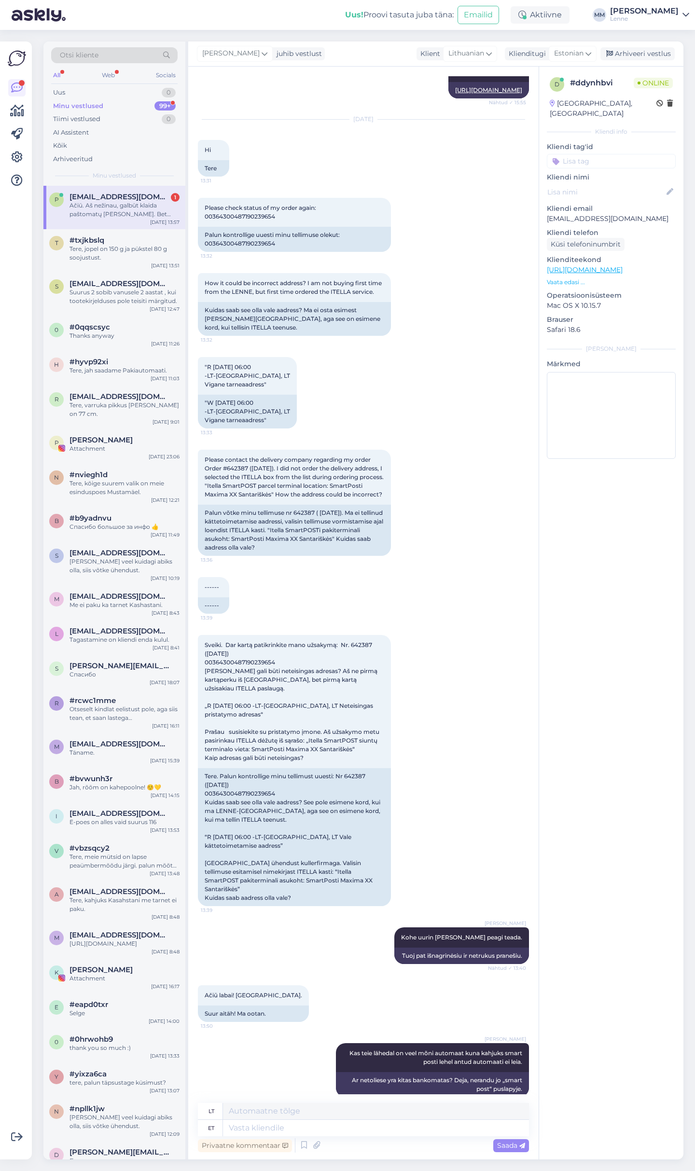
scroll to position [507, 0]
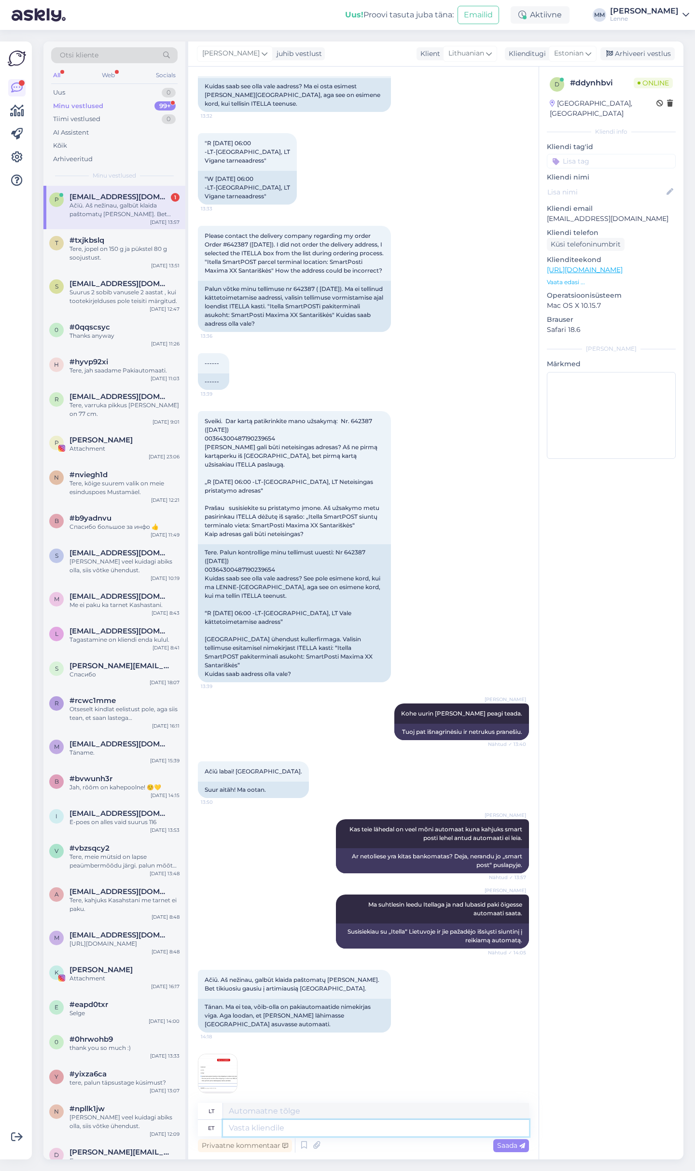
click at [313, 1128] on textarea at bounding box center [376, 1128] width 306 height 16
paste textarea "https://itella.ee/eraklient/saadetise-jalgimine/iframe/"
type textarea "https://itella.ee/eraklient/saadetise-jalgimine/iframe/"
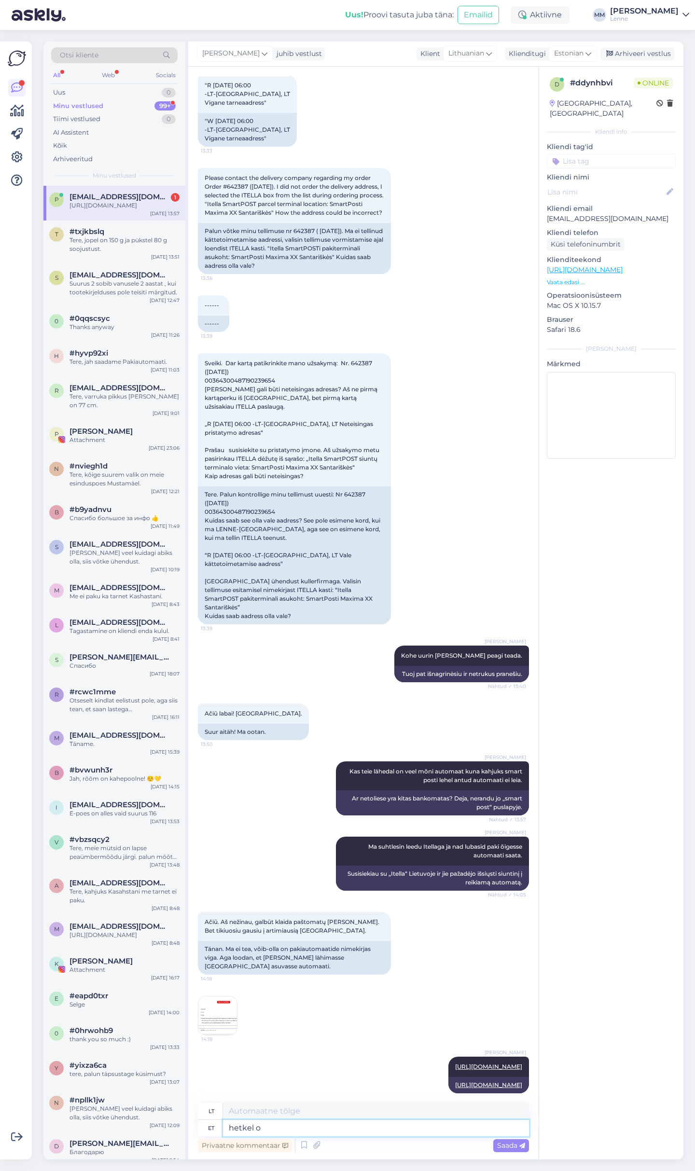
type textarea "hetkel on"
type textarea "šiuo metu"
type textarea "hetkel on n"
type textarea "šiuo metu yra"
type textarea "hetkel on näha et"
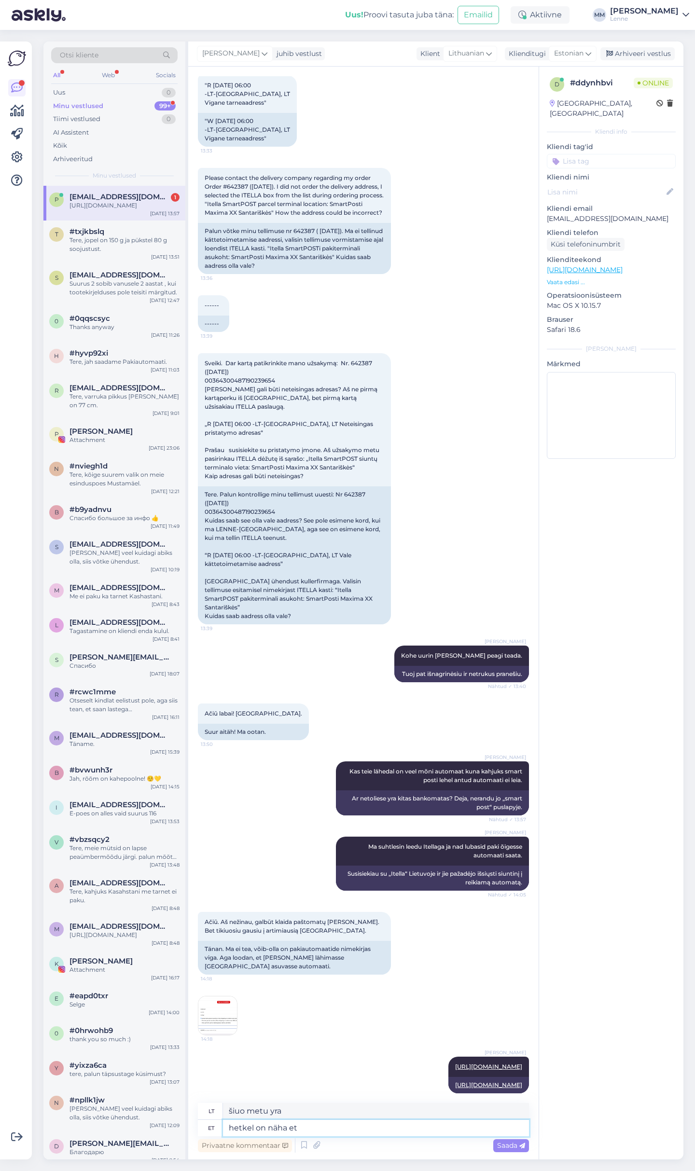
type textarea "šiuo metu matomas"
type textarea "hetkel on näha et p"
type textarea "Šiuo metu matyti, kad"
type textarea "hetkel on näha et pakk h"
type textarea "Šiuo metu atrodo, kad pakuotė"
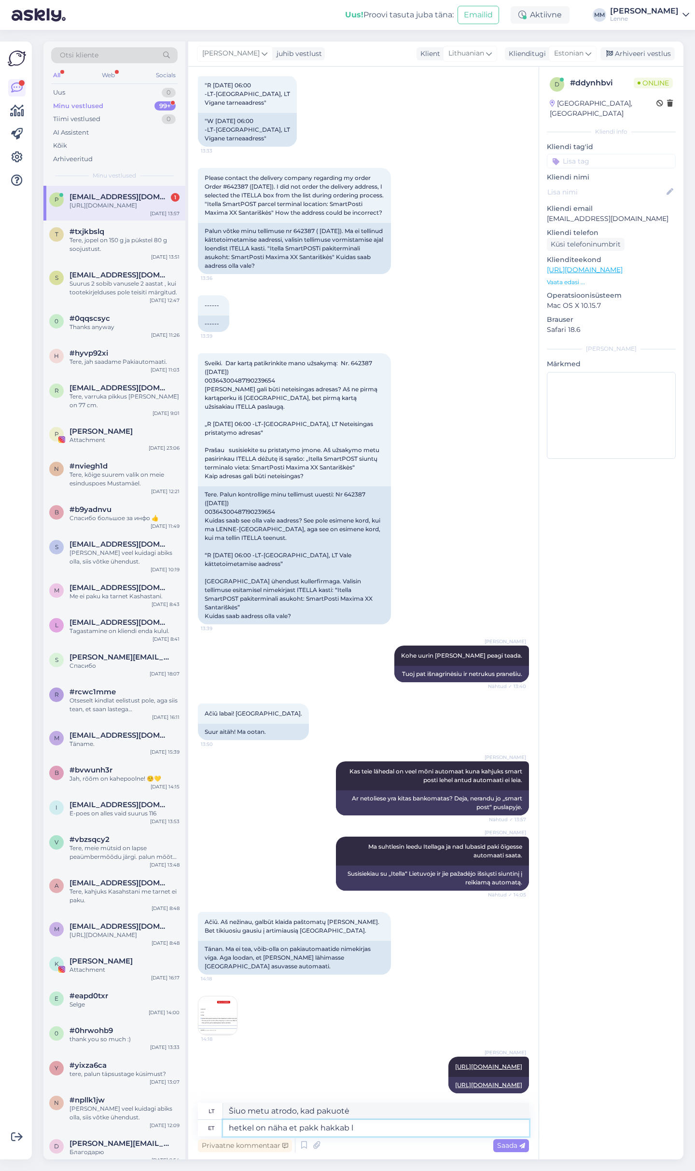
type textarea "hetkel on näha et pakk hakkab li"
type textarea "Šiuo metu atrodo, kad paketas pradedamas."
type textarea "hetkel on näha et pakk hakkab liikuma. L"
type textarea "Šiuo metu matyti, kad siuntinys pradeda judėti."
type textarea "hetkel on näha et pakk hakkab liikuma. Loodame"
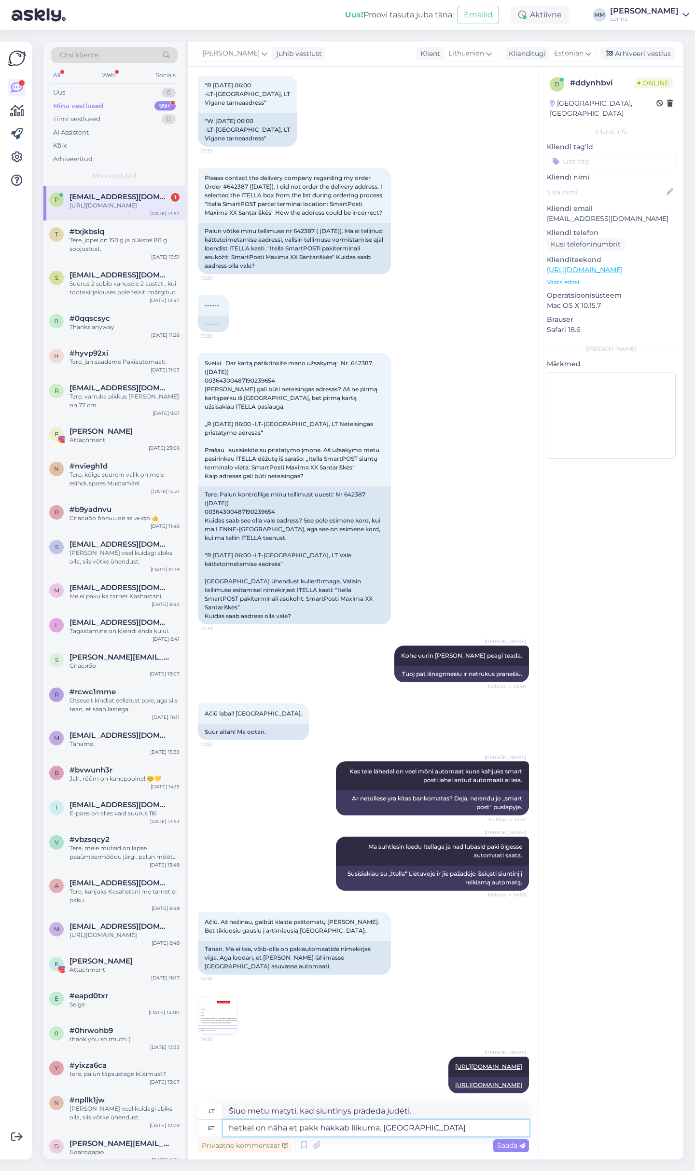
type textarea "Šiuo metu atrodo, kad paketas pradeda judėti. Tikimės"
type textarea "hetkel on näha et pakk hakkab liikuma. Loodame väga et"
type textarea "Šiuo metu atrodo, kad siuntinys pradeda judėti. Mes labai tikimės"
type textarea "hetkel on näha et pakk hakkab liikuma. Loodame väga et sa"
type textarea "Šiuo metu atrodo, kad paketas pradeda judėti. Mes labai tikimės, kad"
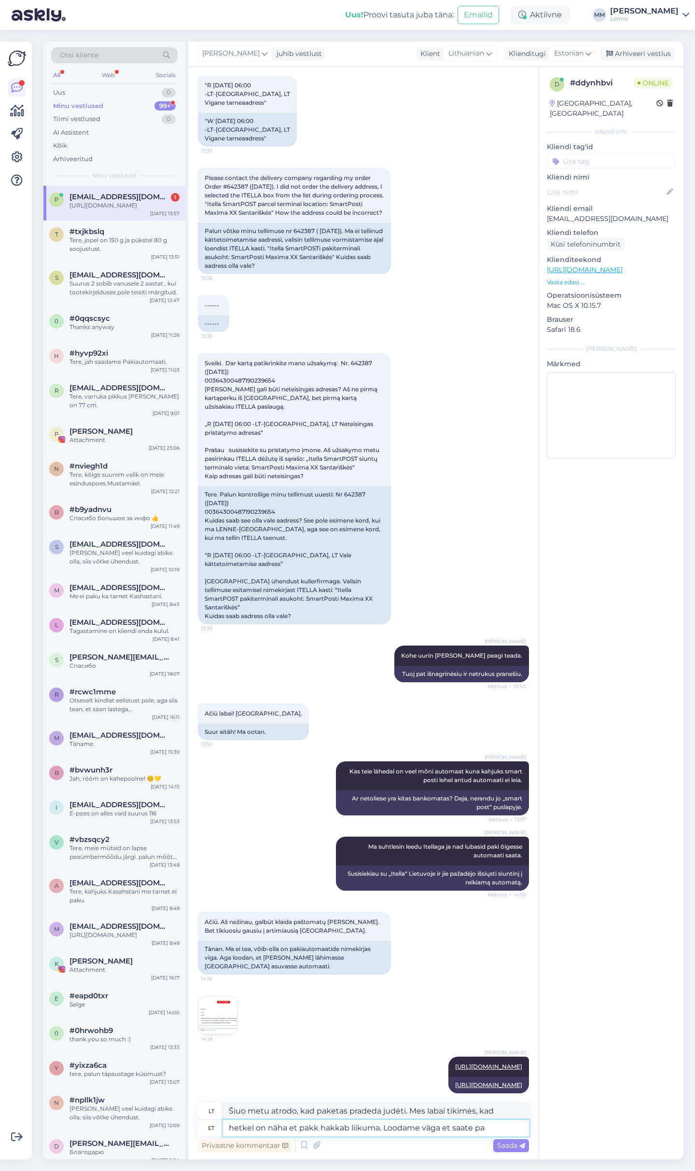
type textarea "hetkel on näha et pakk hakkab liikuma. Loodame väga et saate pak"
type textarea "Šiuo metu atrodo, kad siuntinys pradeda judėti. Labai tikimės, kad jį gausite."
type textarea "hetkel on näha et pakk hakkab liikuma. Loodame väga et saate paki kenasti k"
type textarea "Šiuo metu atrodo, kad siuntinys pradeda judėti. Tikimės, kad jį gausite saugiai."
type textarea "hetkel on näha et pakk hakkab liikuma. Loodame väga et saate paki kenasti kätte."
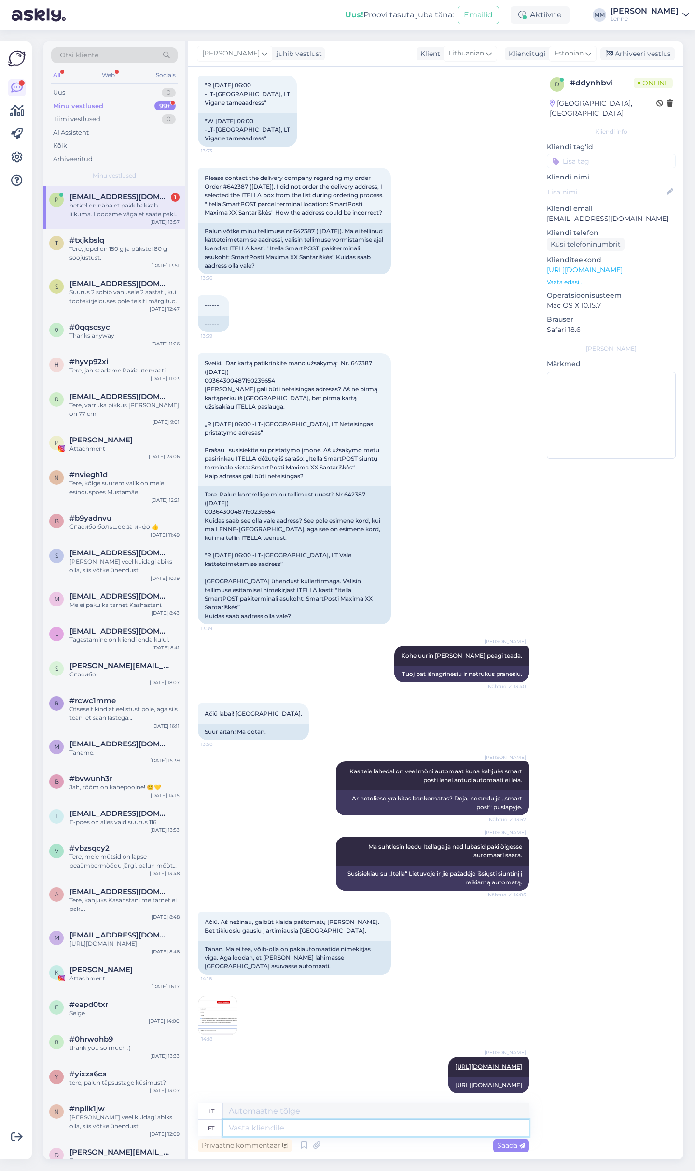
scroll to position [640, 0]
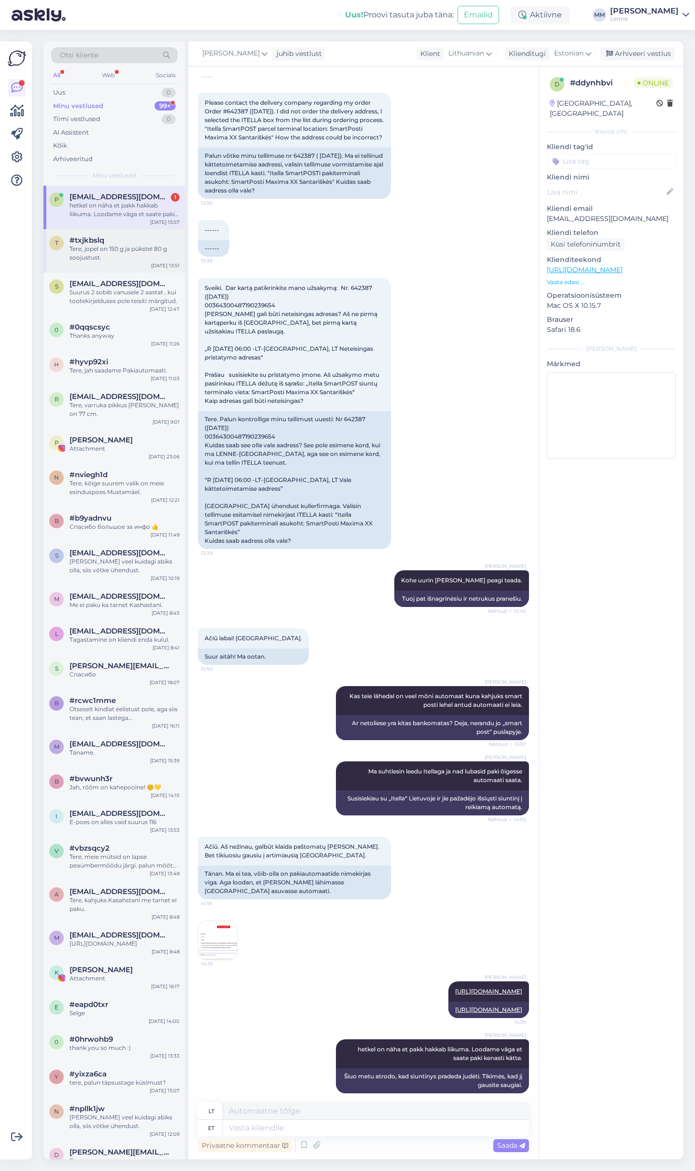
click at [114, 246] on div "Tere, jopel on 150 g ja pükstel 80 g soojustust." at bounding box center [124, 253] width 110 height 17
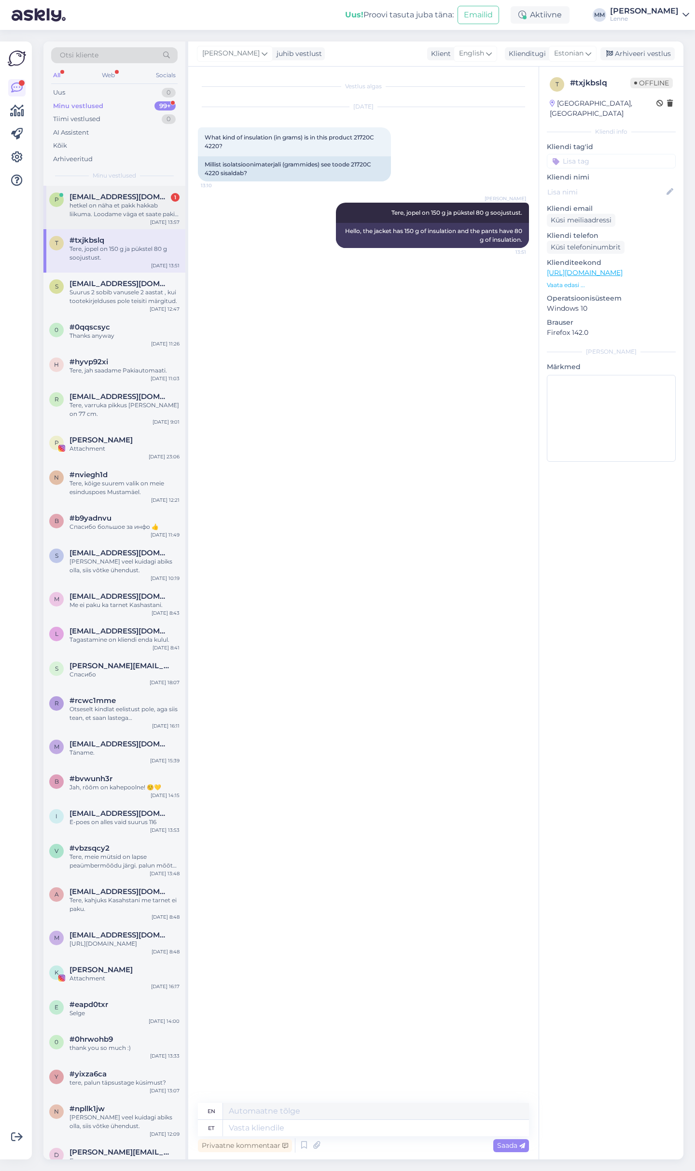
click at [114, 203] on div "hetkel on näha et pakk hakkab liikuma. Loodame väga et saate paki kenasti kätte." at bounding box center [124, 209] width 110 height 17
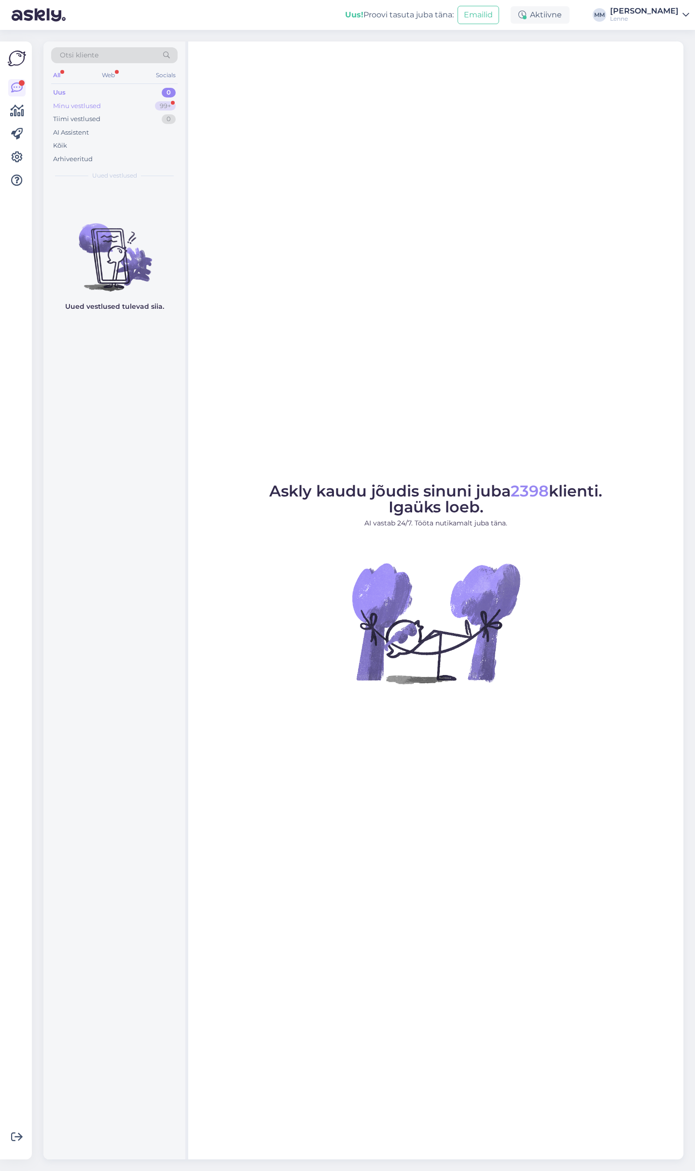
click at [94, 103] on div "Minu vestlused" at bounding box center [77, 106] width 48 height 10
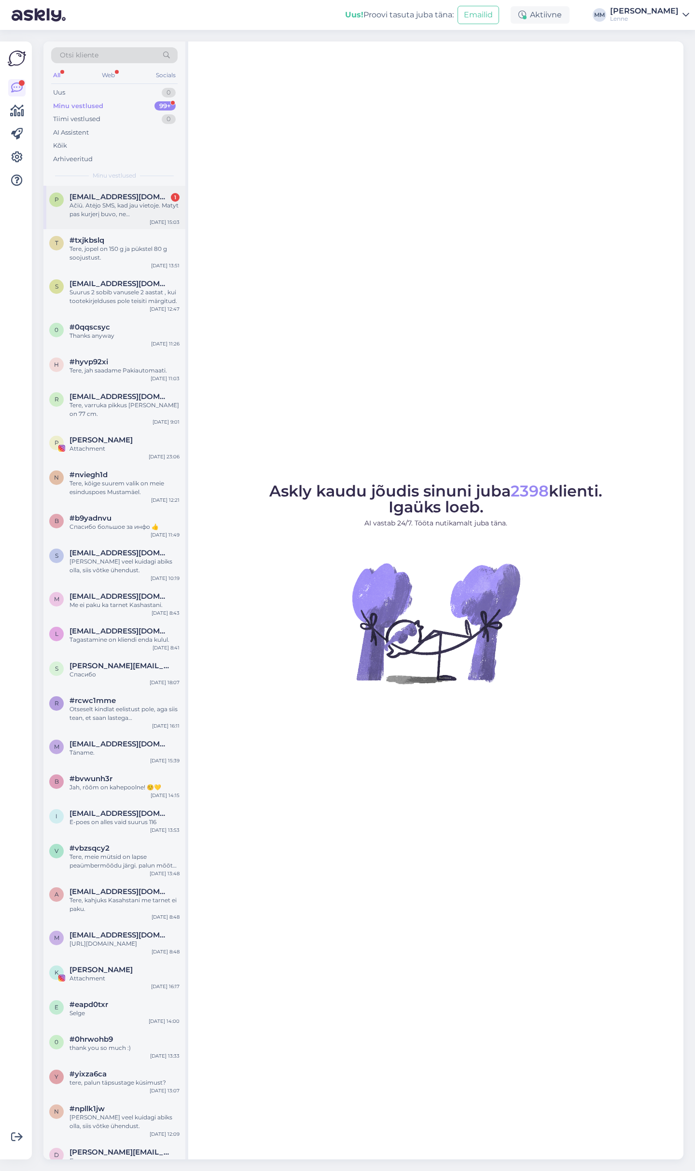
click at [132, 193] on span "[EMAIL_ADDRESS][DOMAIN_NAME]" at bounding box center [119, 197] width 100 height 9
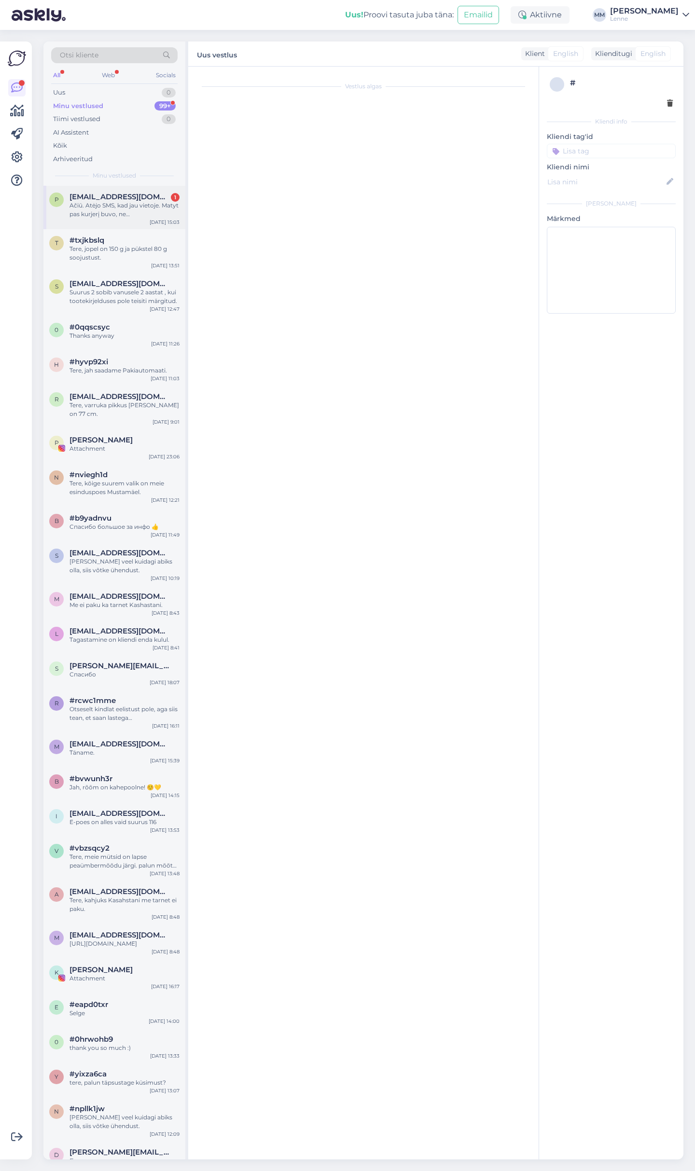
scroll to position [706, 0]
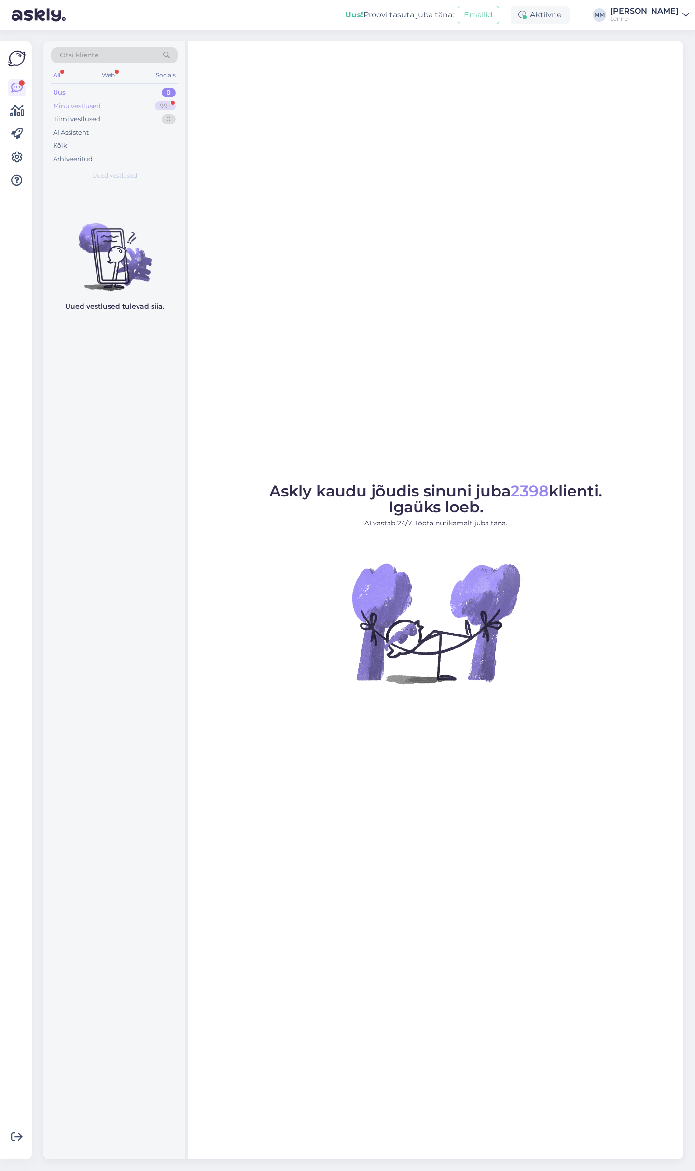
click at [120, 100] on div "Minu vestlused 99+" at bounding box center [114, 106] width 126 height 14
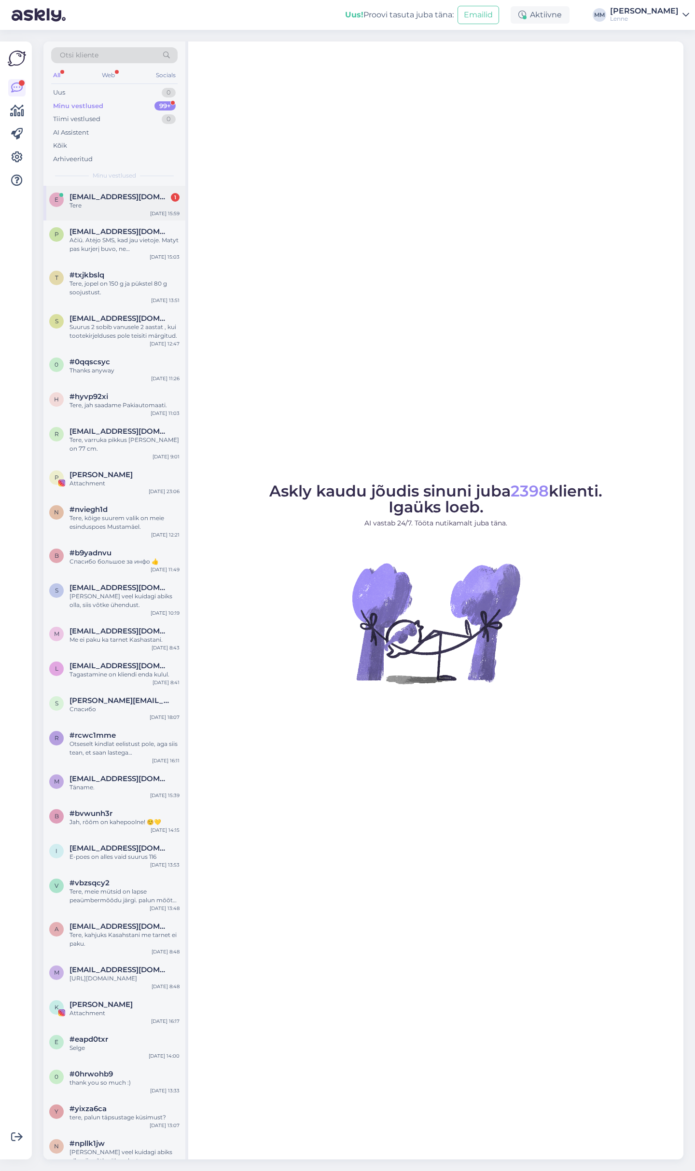
click at [138, 212] on div "e evelinkalso1@gmail.com 1 Tere Aug 29 15:59" at bounding box center [114, 203] width 142 height 35
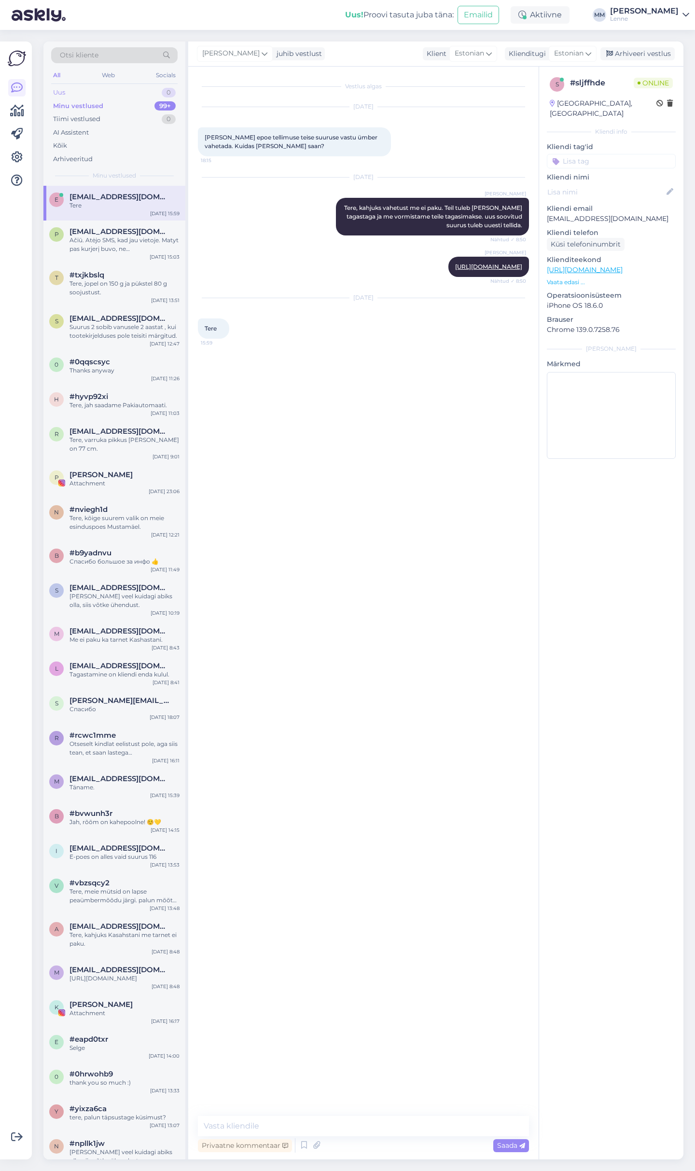
click at [91, 96] on div "Uus 0" at bounding box center [114, 93] width 126 height 14
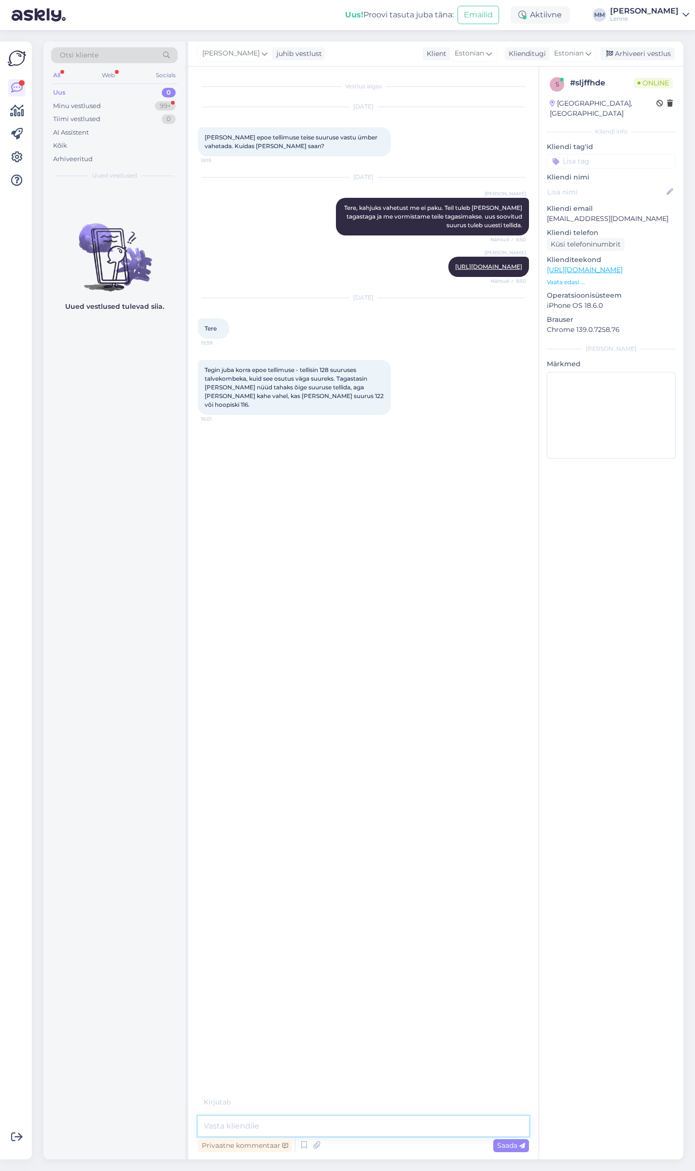
click at [333, 1131] on textarea at bounding box center [363, 1126] width 331 height 20
type textarea "Tere, lenne tooted on lapse pikkuse järgi ja lisatud on varu + 3 cm."
type textarea "Kui pikk on hetkel teie laps ?"
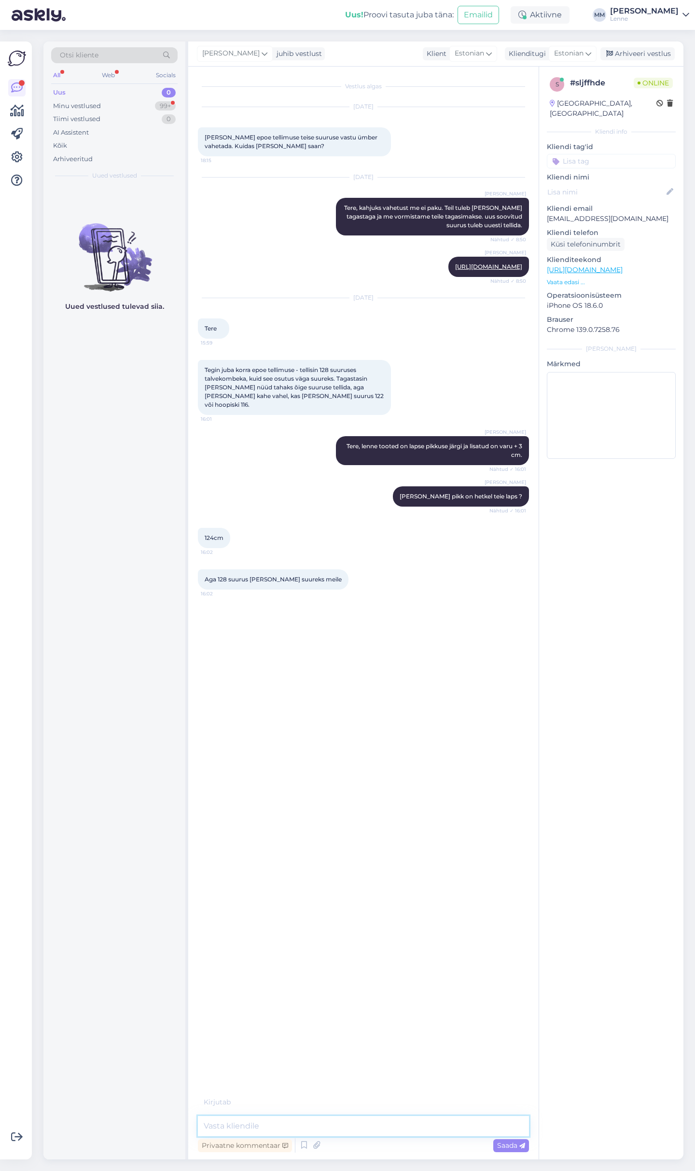
click at [290, 1126] on textarea at bounding box center [363, 1126] width 331 height 20
type textarea "Kardan 116 on liiga väike ja talveni on veel aega ka , paraja varuga oleks suur…"
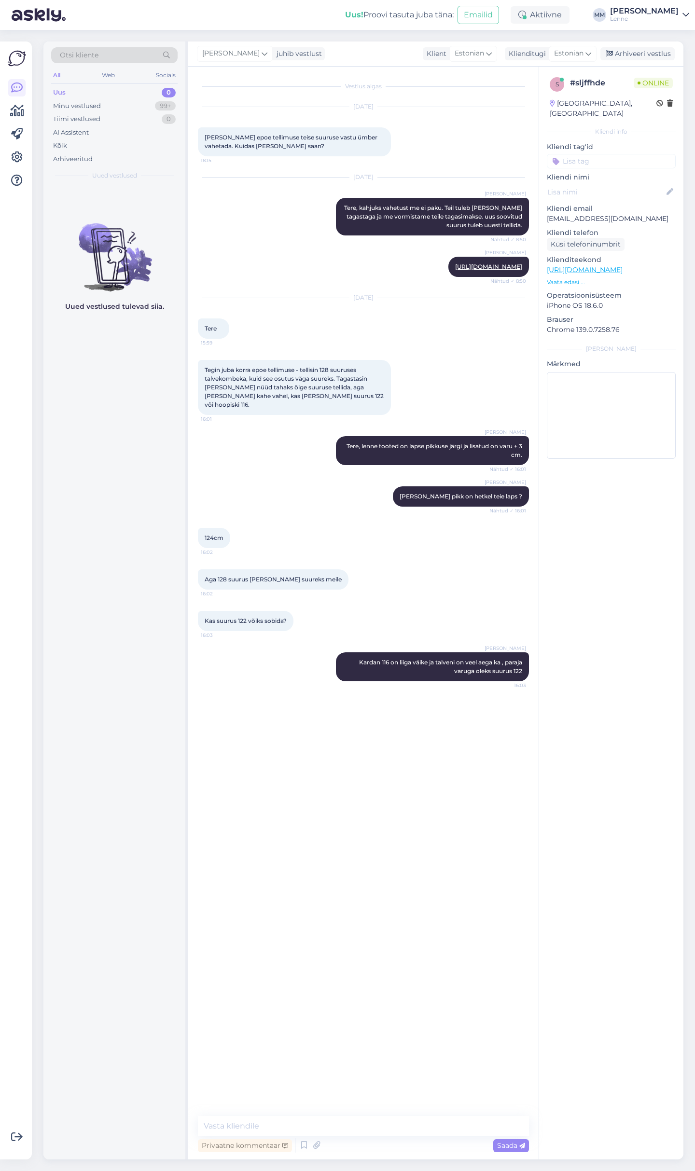
click at [622, 265] on link "https://lenne.ee/mudel/23324-266/" at bounding box center [585, 269] width 76 height 9
click at [296, 1122] on textarea at bounding box center [363, 1126] width 331 height 20
paste textarea "https://lenne.ee/mudel/23324-266/"
type textarea "Kas kaalute seda mudelit: https://lenne.ee/mudel/23324-266/"
click at [294, 1129] on textarea at bounding box center [363, 1126] width 331 height 20
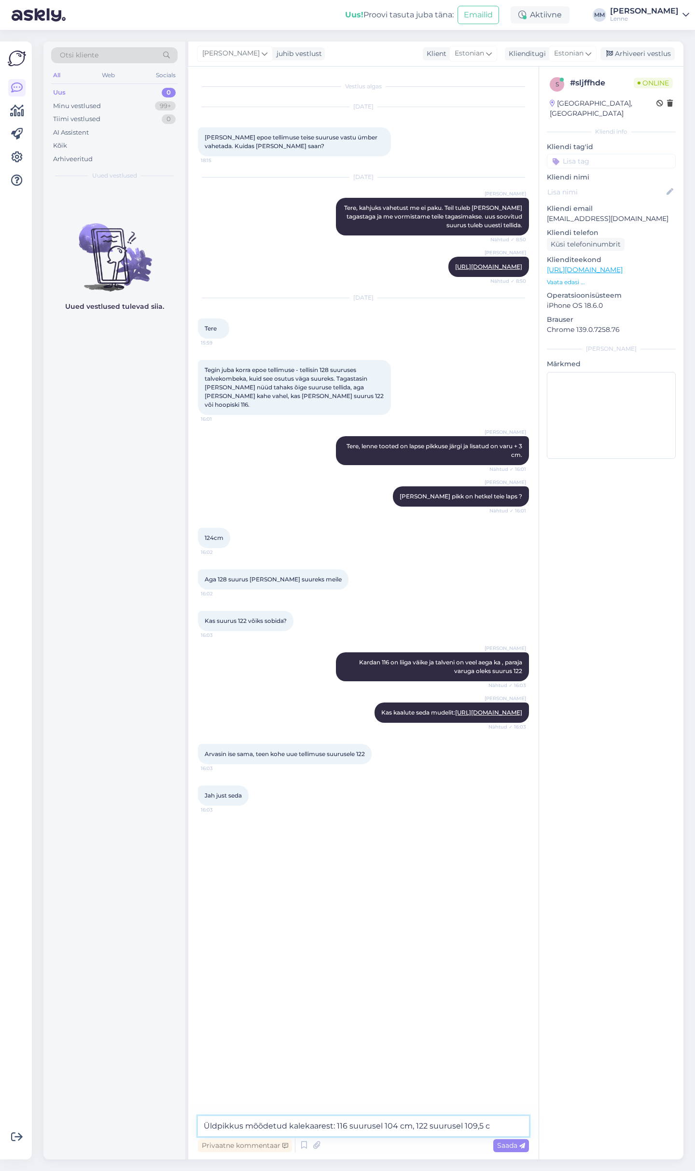
type textarea "Üldpikkus mõõdetud kalekaarest: 116 suurusel 104 cm, 122 suurusel 109,5 cm"
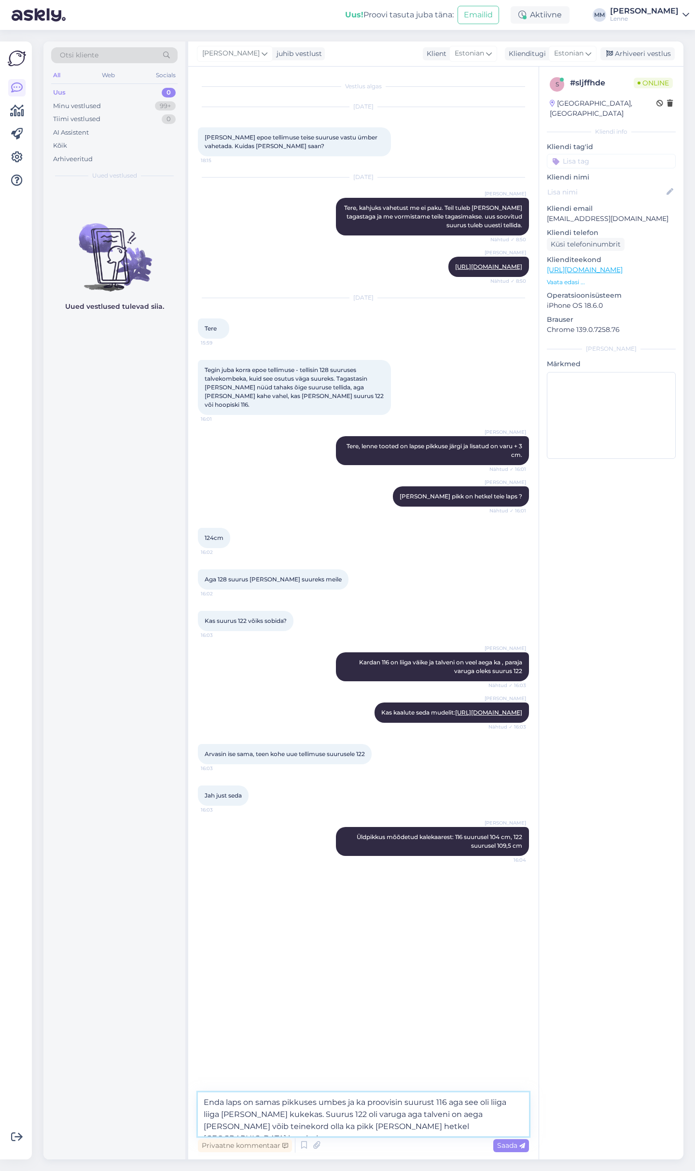
type textarea "Enda laps on samas pikkuses umbes ja ka proovisin suurust 116 aga see oli liiga…"
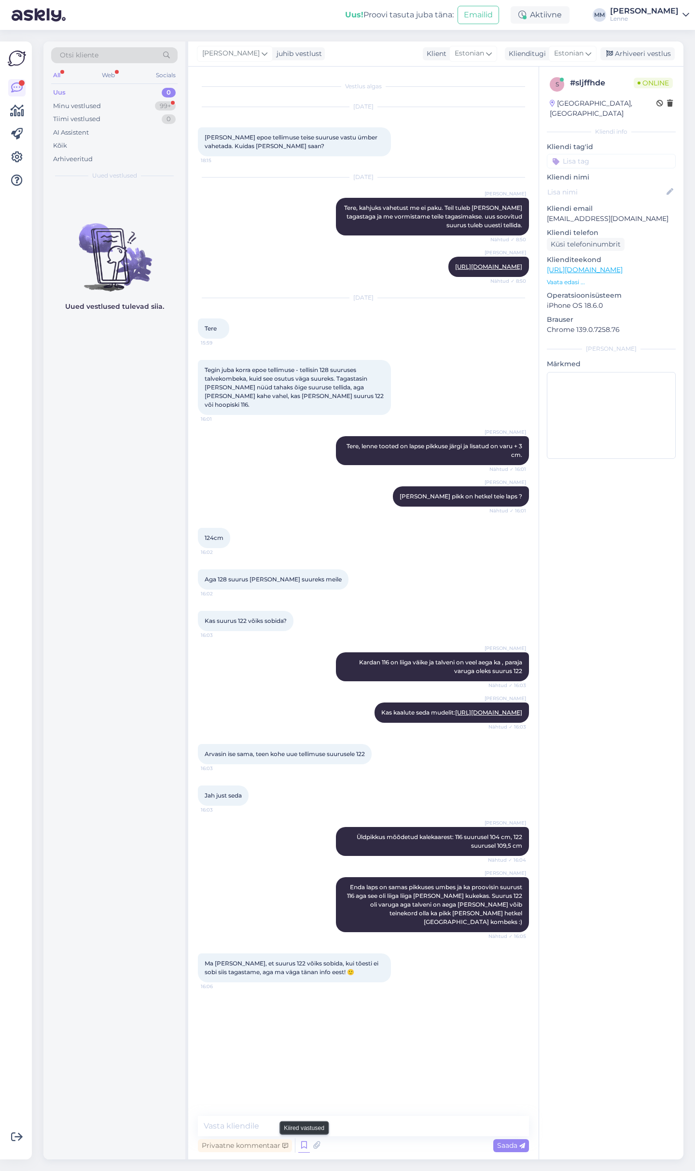
click at [303, 1144] on icon at bounding box center [304, 1145] width 12 height 14
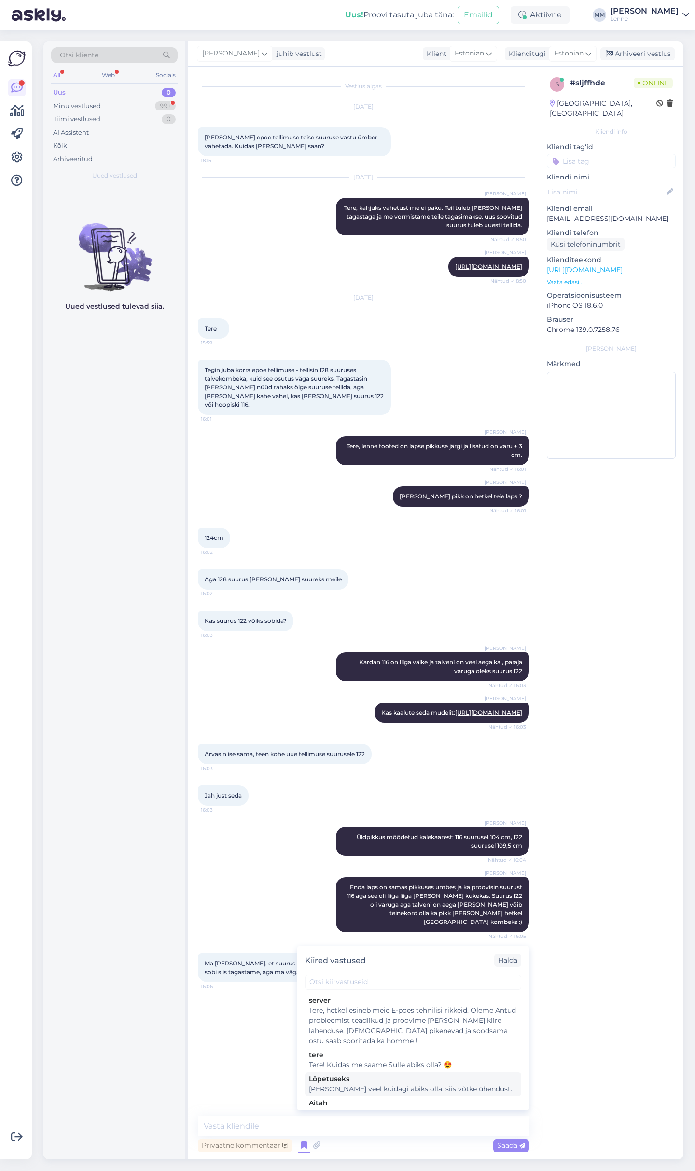
click at [342, 1087] on div "Kui saame veel kuidagi abiks olla, siis võtke ühendust." at bounding box center [413, 1089] width 208 height 10
type textarea "Kui saame veel kuidagi abiks olla, siis võtke ühendust."
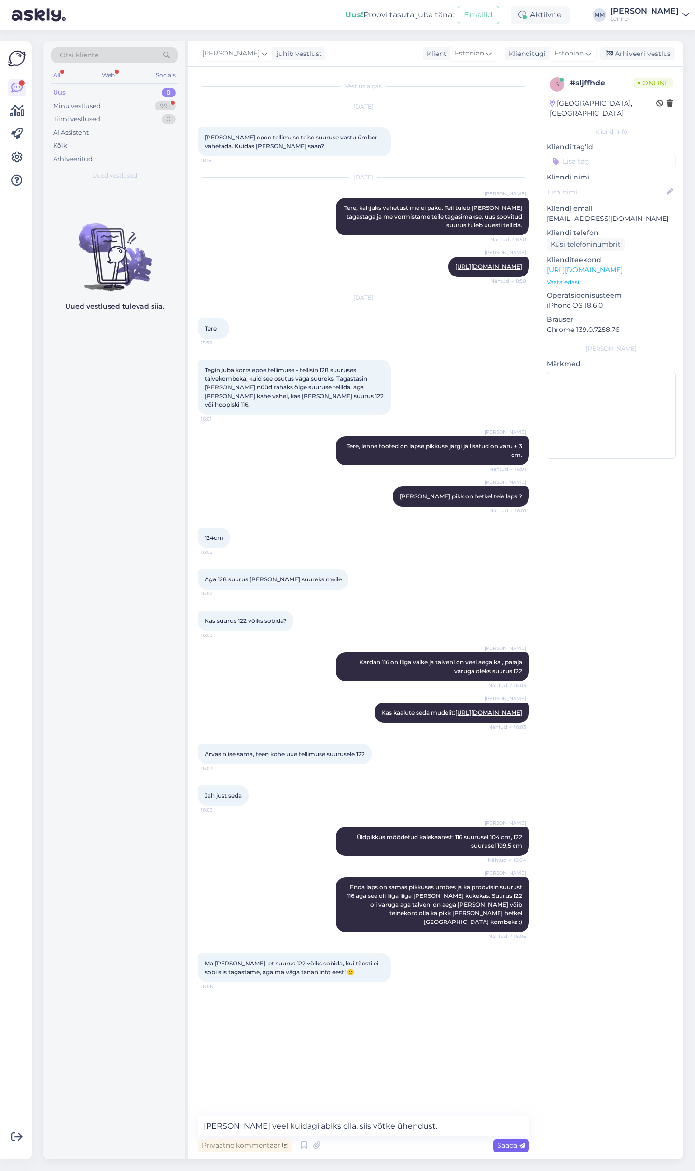
click at [516, 1146] on span "Saada" at bounding box center [511, 1145] width 28 height 9
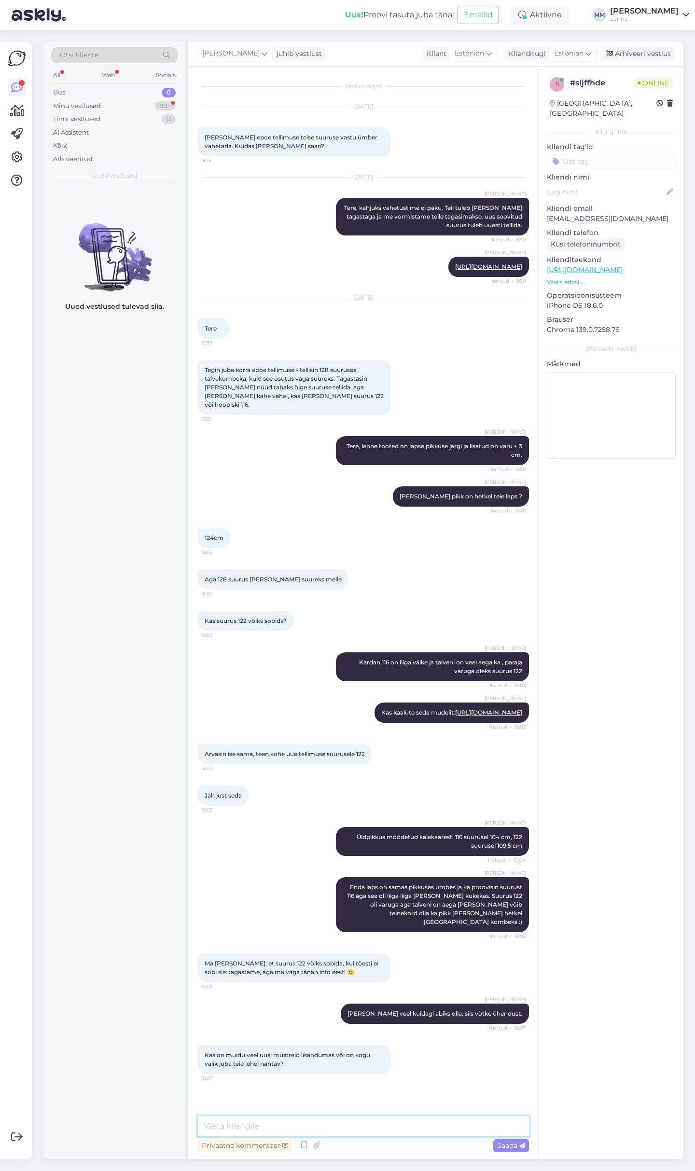
click at [248, 1127] on textarea at bounding box center [363, 1126] width 331 height 20
type textarea "T"
click at [317, 1127] on textarea "Uue kollektsiooni mustrid on nähtaval aga on mudelid mis on veel puudu." at bounding box center [363, 1126] width 331 height 20
click at [254, 1127] on textarea "Uue kollektsiooni mustrid on pea kõik nähtaval aga on mudelid mis on veel puudu." at bounding box center [363, 1120] width 331 height 32
click at [447, 1118] on textarea "Uue kollektsiooni mustrid on pea kõik nähtaval aga on mudelid mis on veel puudu." at bounding box center [363, 1120] width 331 height 32
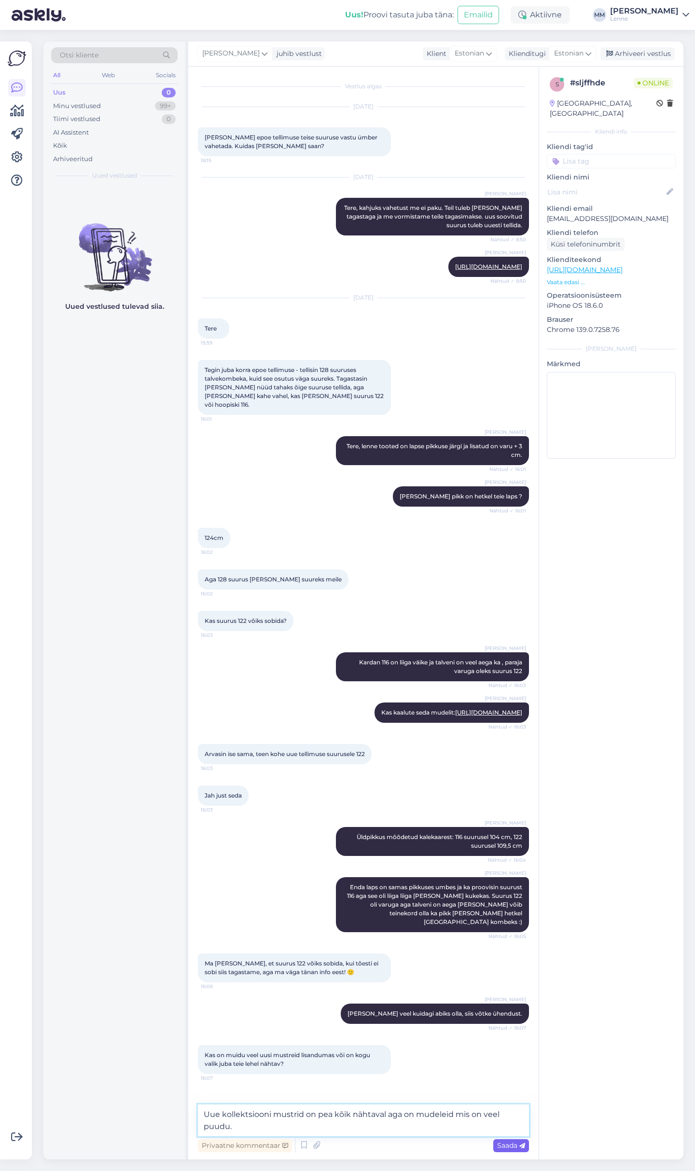
type textarea "Uue kollektsiooni mustrid on pea kõik nähtaval aga on mudeleid mis on veel puud…"
click at [501, 1147] on span "Saada" at bounding box center [511, 1145] width 28 height 9
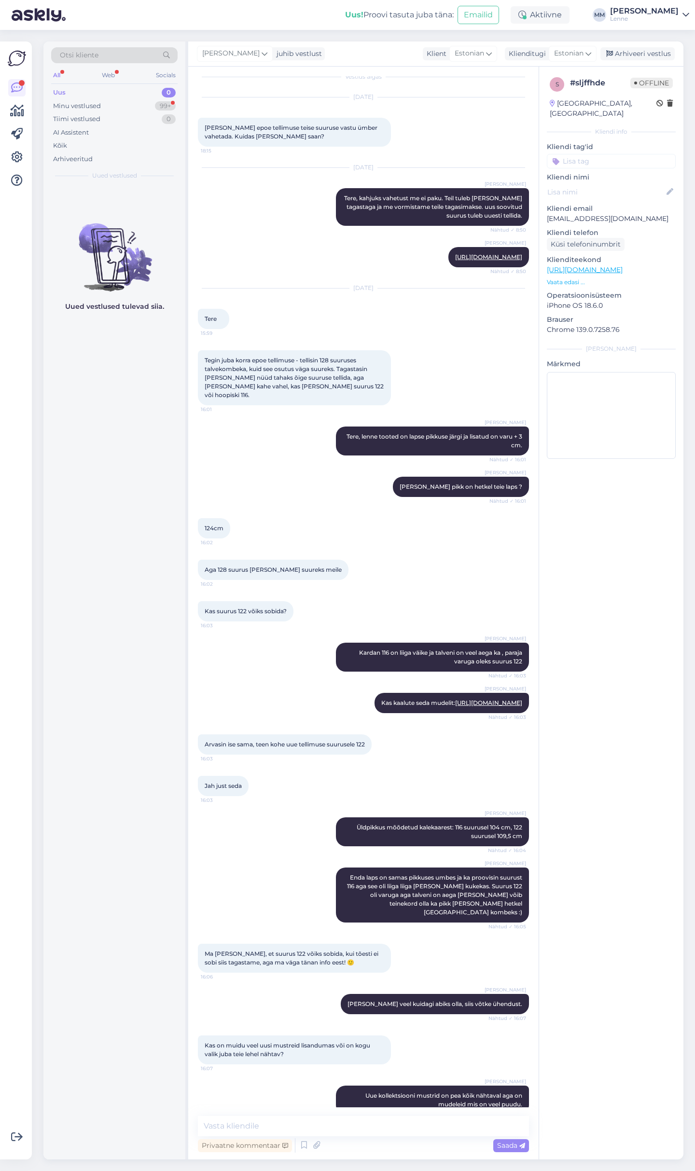
scroll to position [51, 0]
